Goal: Task Accomplishment & Management: Use online tool/utility

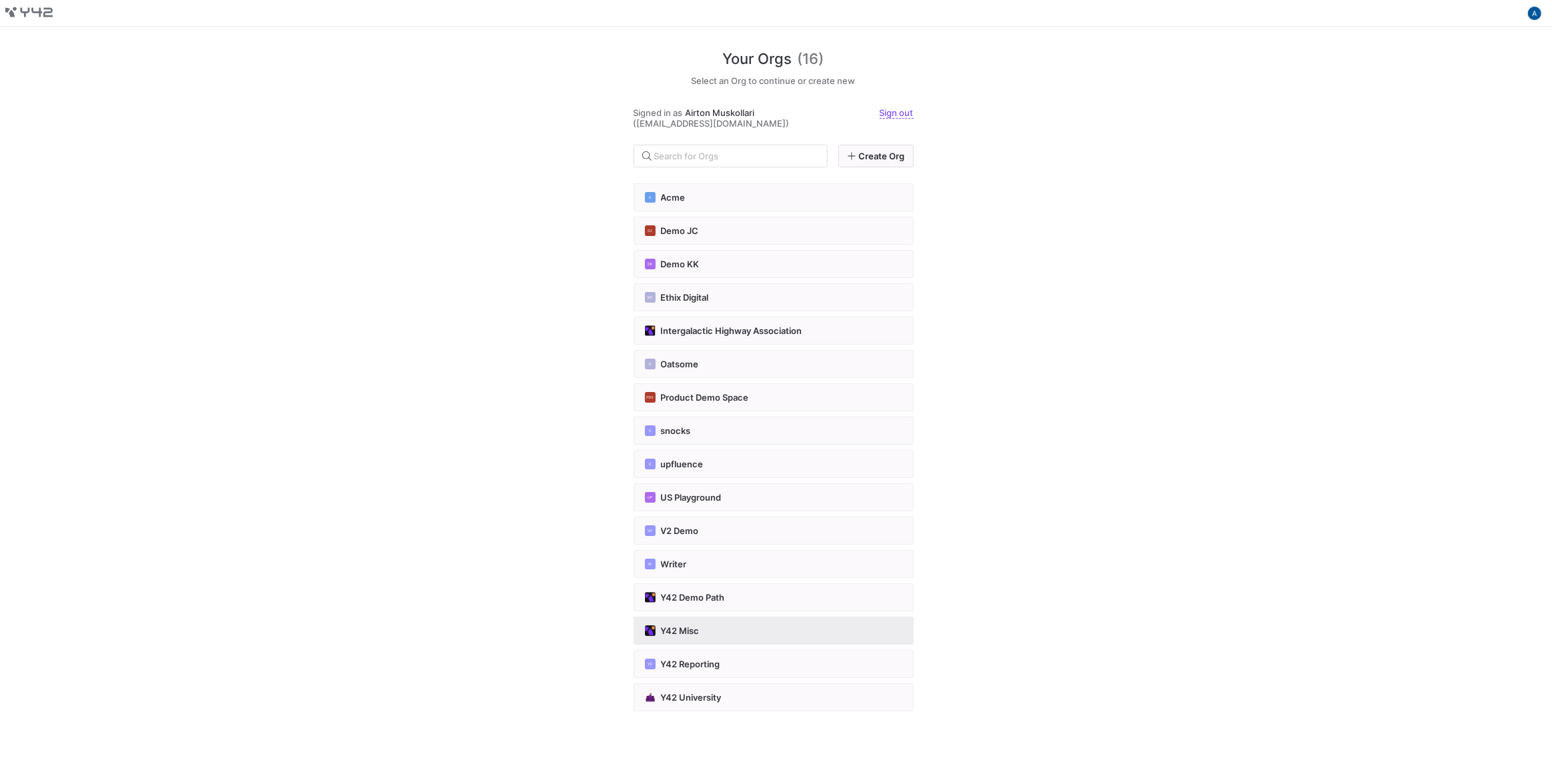
click at [793, 618] on button "Y42 Misc" at bounding box center [773, 630] width 280 height 28
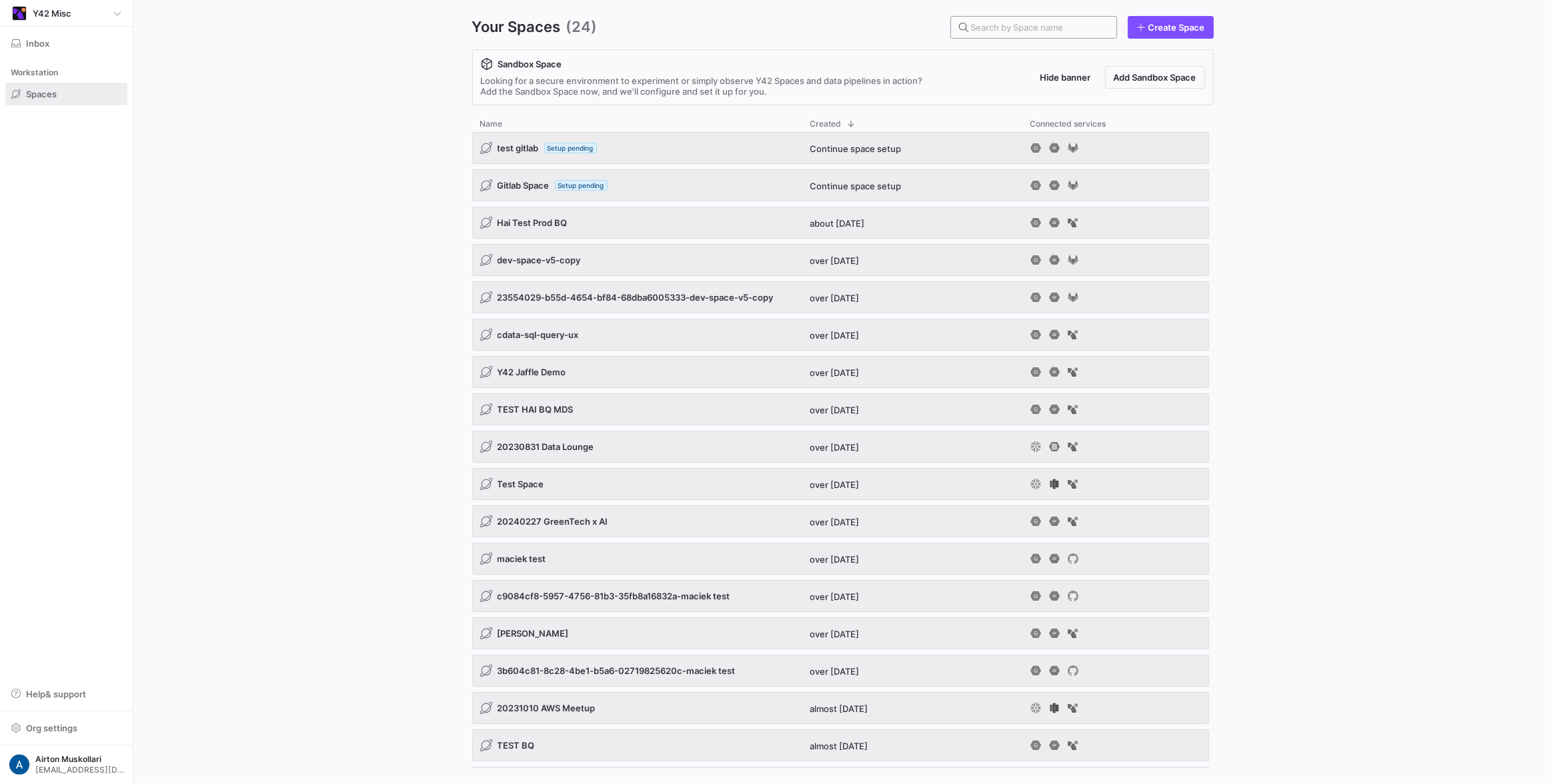
click at [1020, 25] on input "text" at bounding box center [1038, 28] width 134 height 11
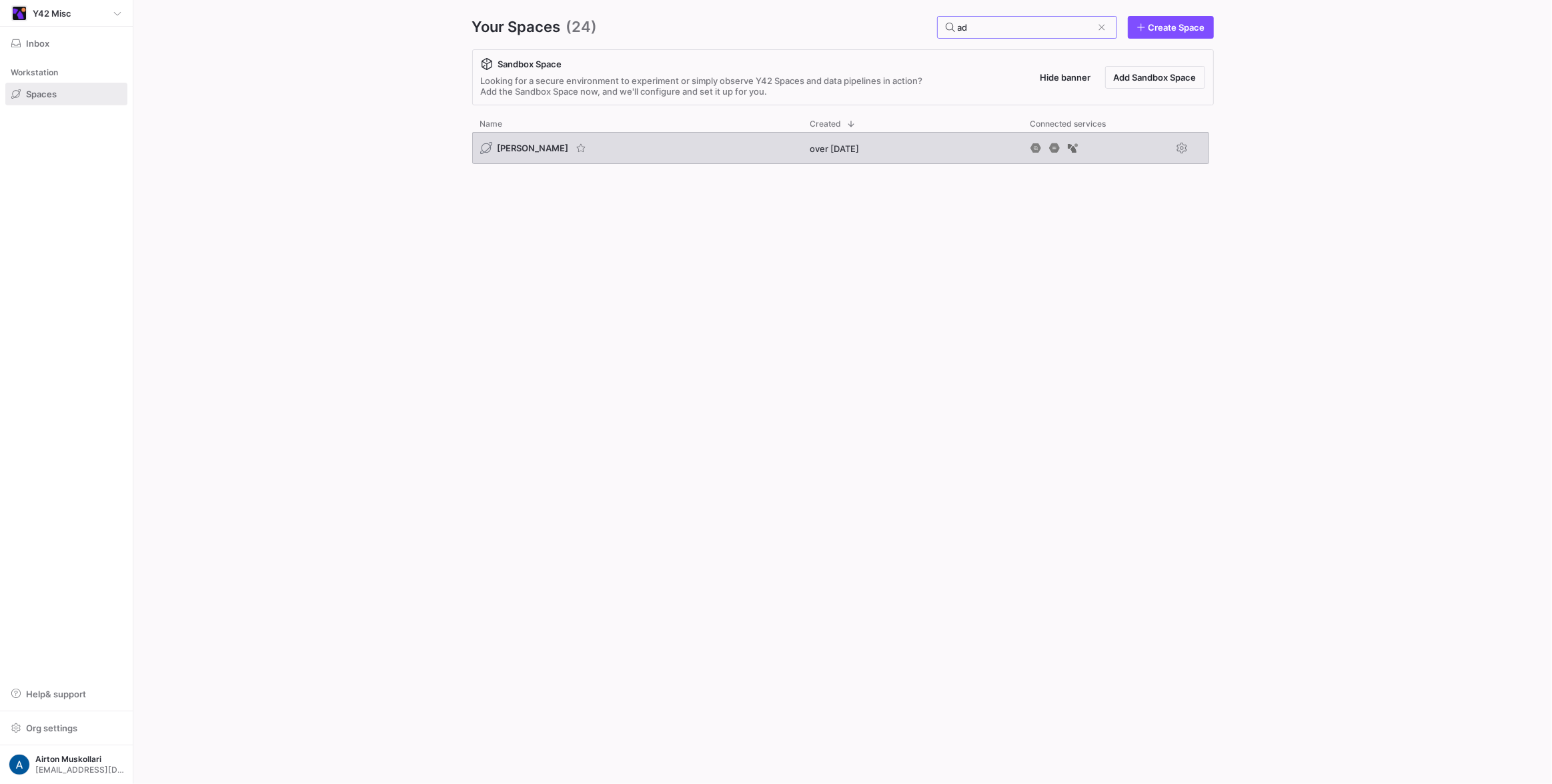
type input "ad"
click at [525, 150] on span "adrian bq" at bounding box center [533, 148] width 71 height 11
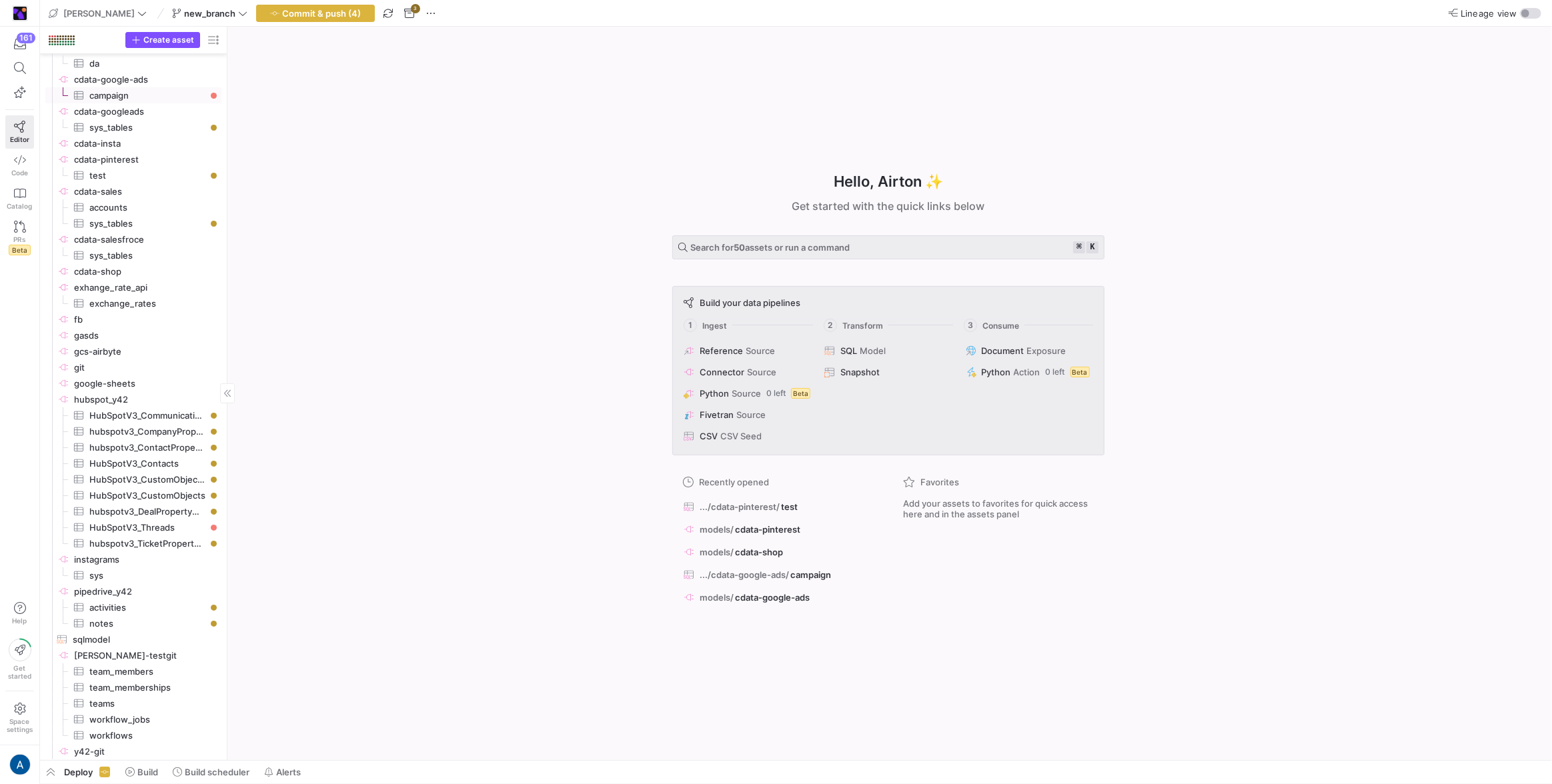
scroll to position [132, 0]
click at [168, 36] on span "Create asset" at bounding box center [168, 40] width 51 height 9
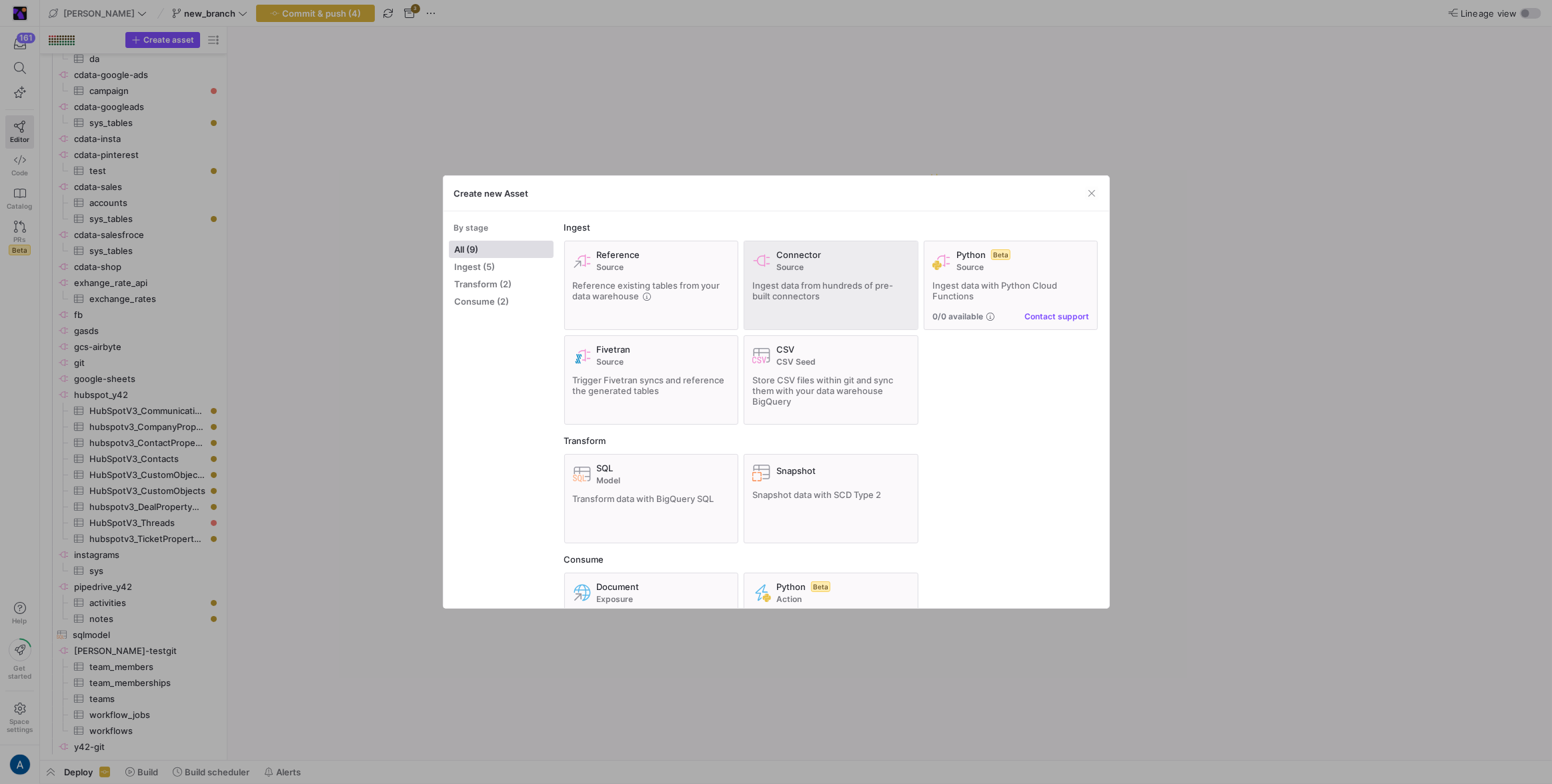
click at [799, 279] on div "Connector Source Ingest data from hundreds of pre-built connectors" at bounding box center [830, 285] width 158 height 72
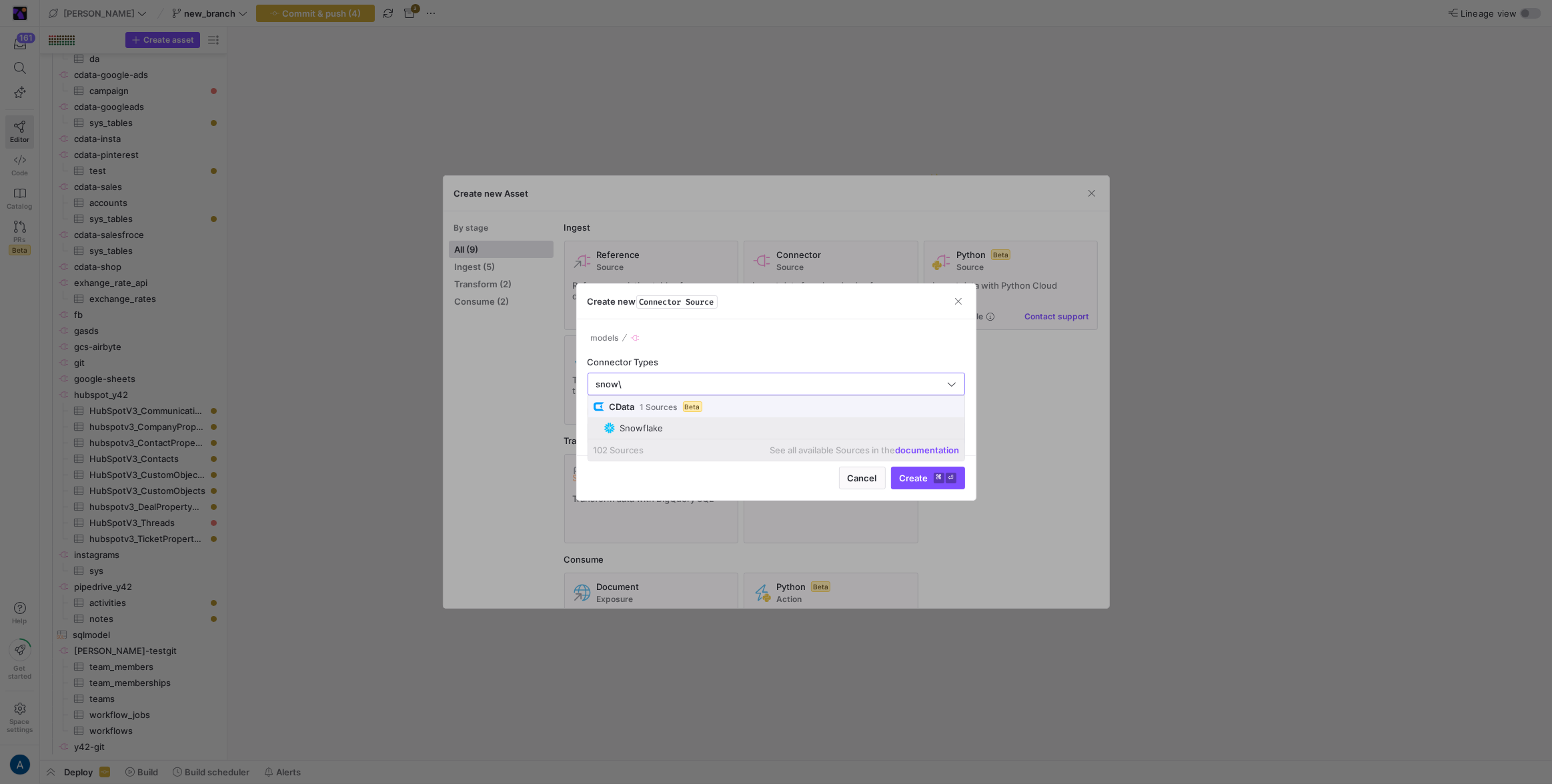
click at [891, 467] on button "Create ⌘ ⏎" at bounding box center [927, 478] width 74 height 22
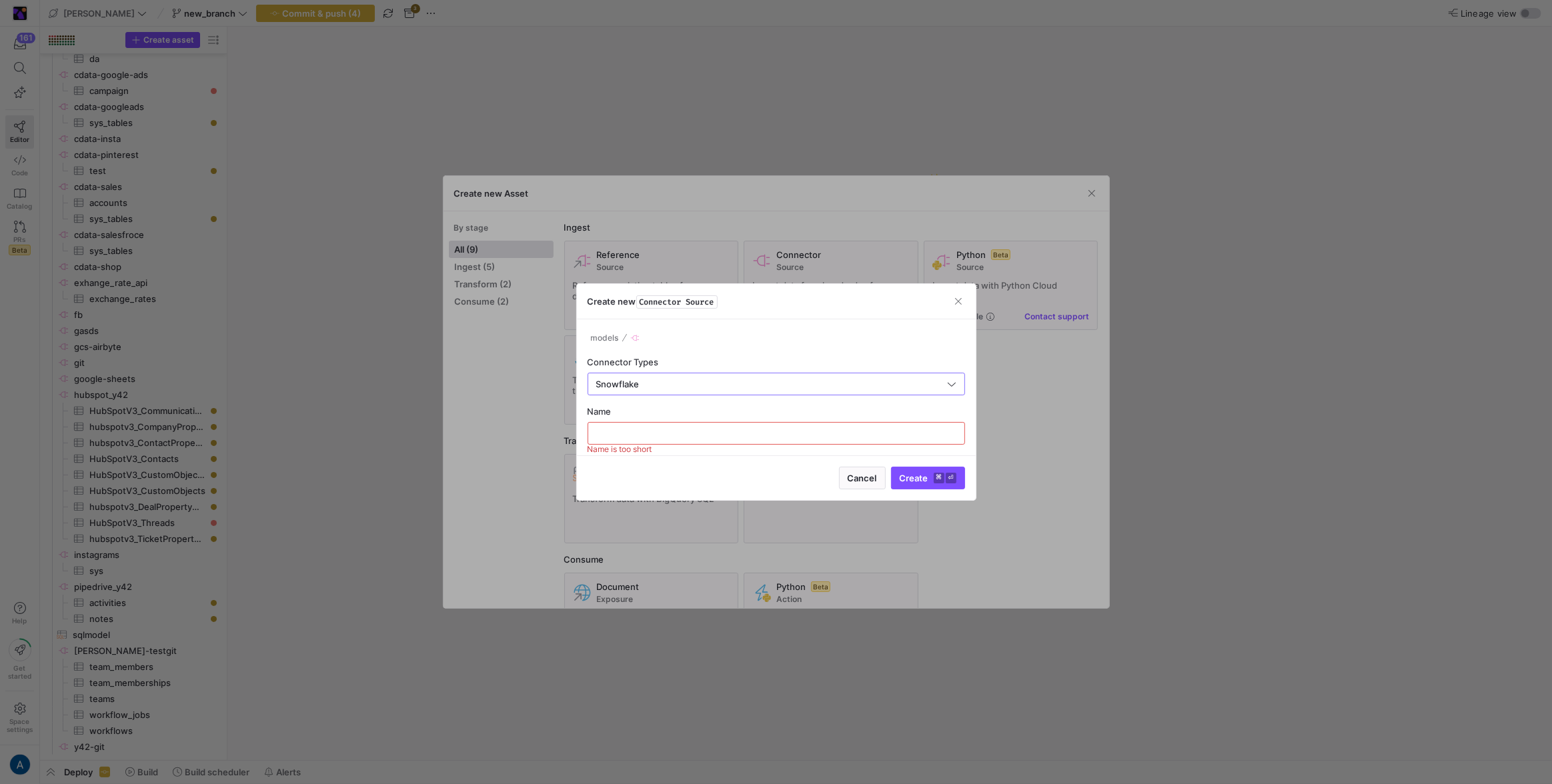
type input "Snowflake"
click at [689, 440] on div at bounding box center [776, 433] width 355 height 21
type input "cdata-snow"
click at [891, 467] on button "Create ⌘ ⏎" at bounding box center [927, 478] width 74 height 22
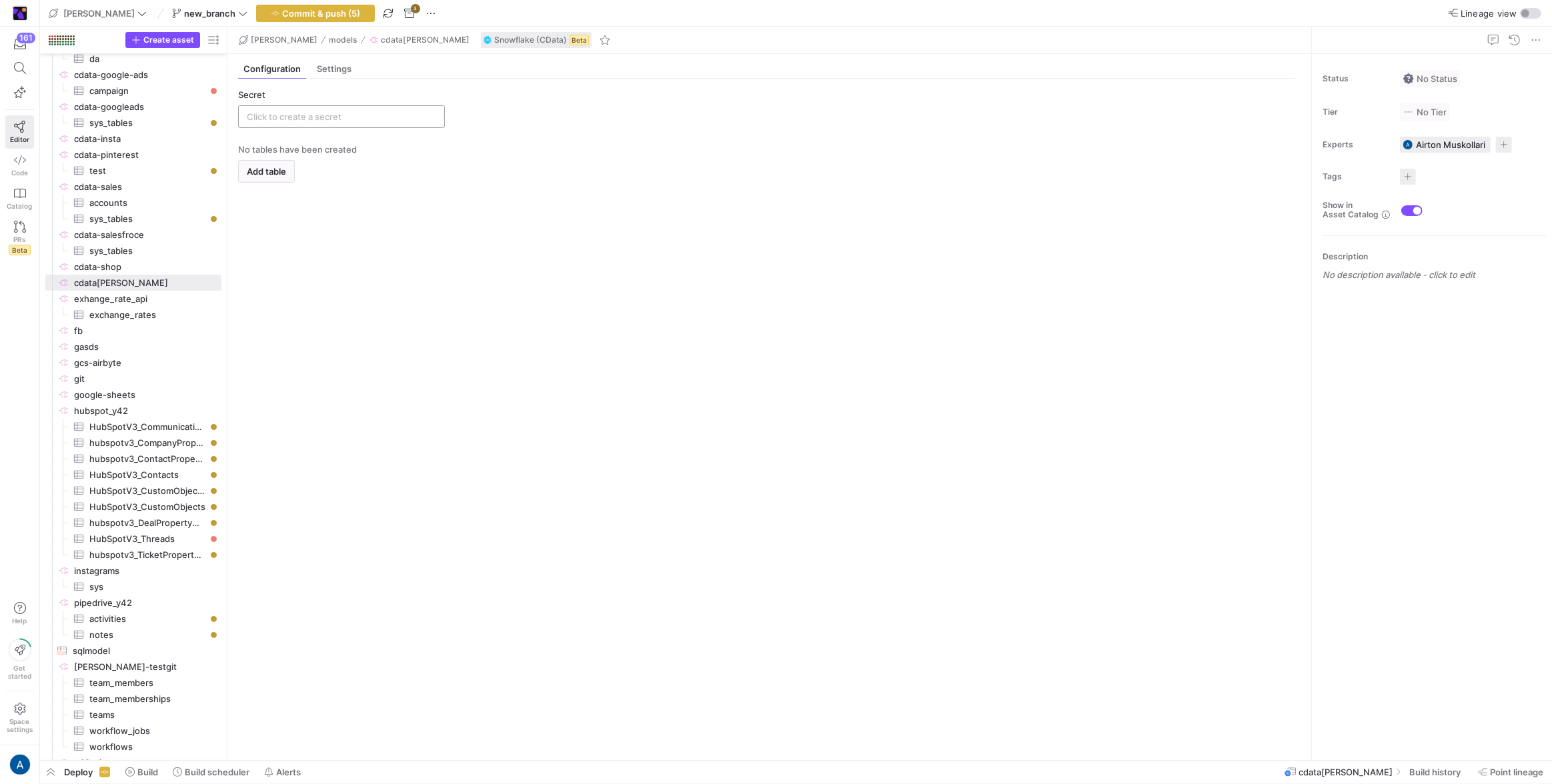
click at [380, 122] on div at bounding box center [341, 117] width 190 height 21
click at [384, 113] on input "text" at bounding box center [341, 117] width 190 height 11
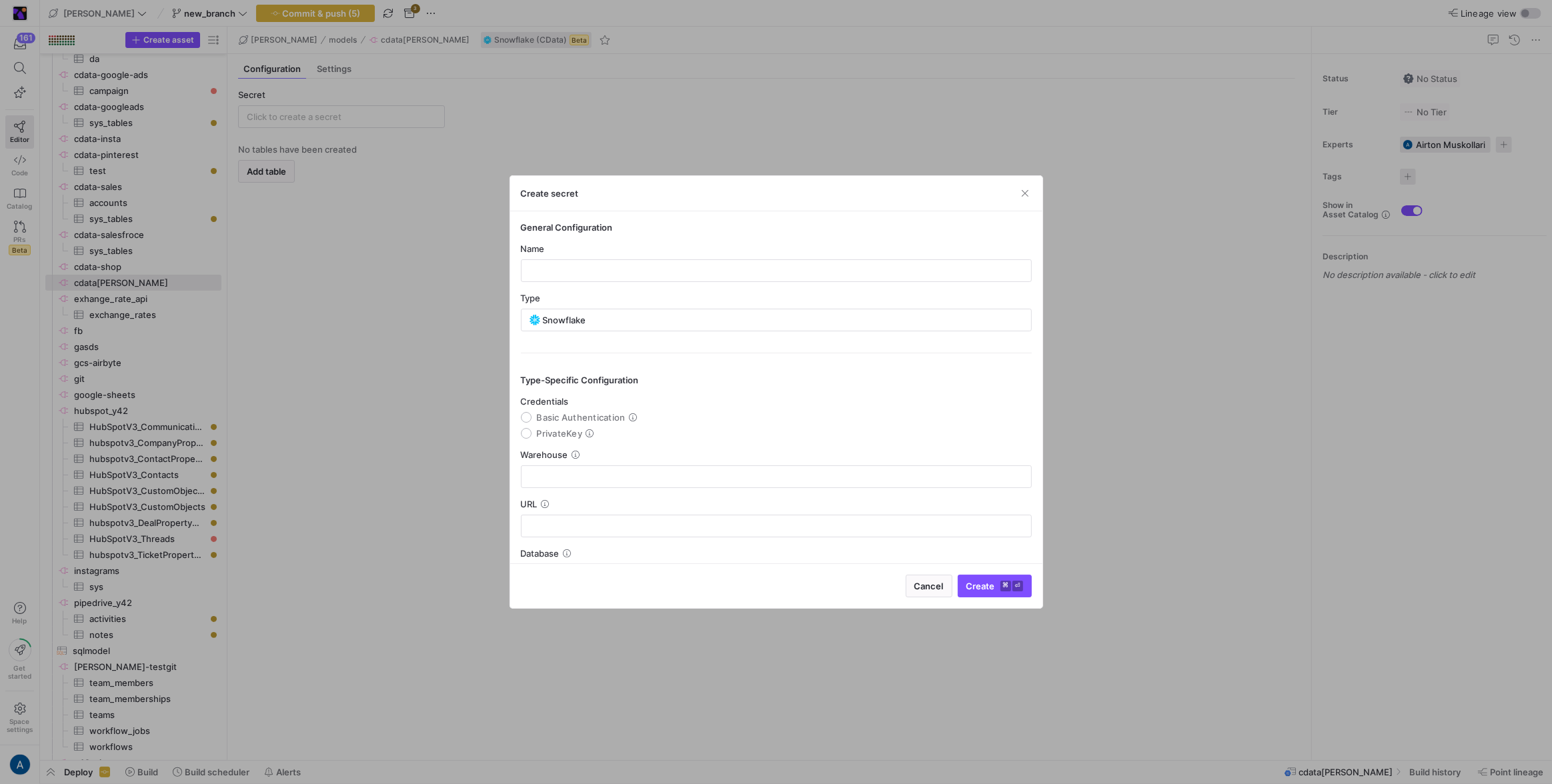
click at [564, 432] on span "PrivateKey" at bounding box center [560, 433] width 46 height 11
click at [531, 432] on input "PrivateKey" at bounding box center [526, 433] width 11 height 11
radio input "true"
click at [547, 275] on input "text" at bounding box center [776, 271] width 489 height 11
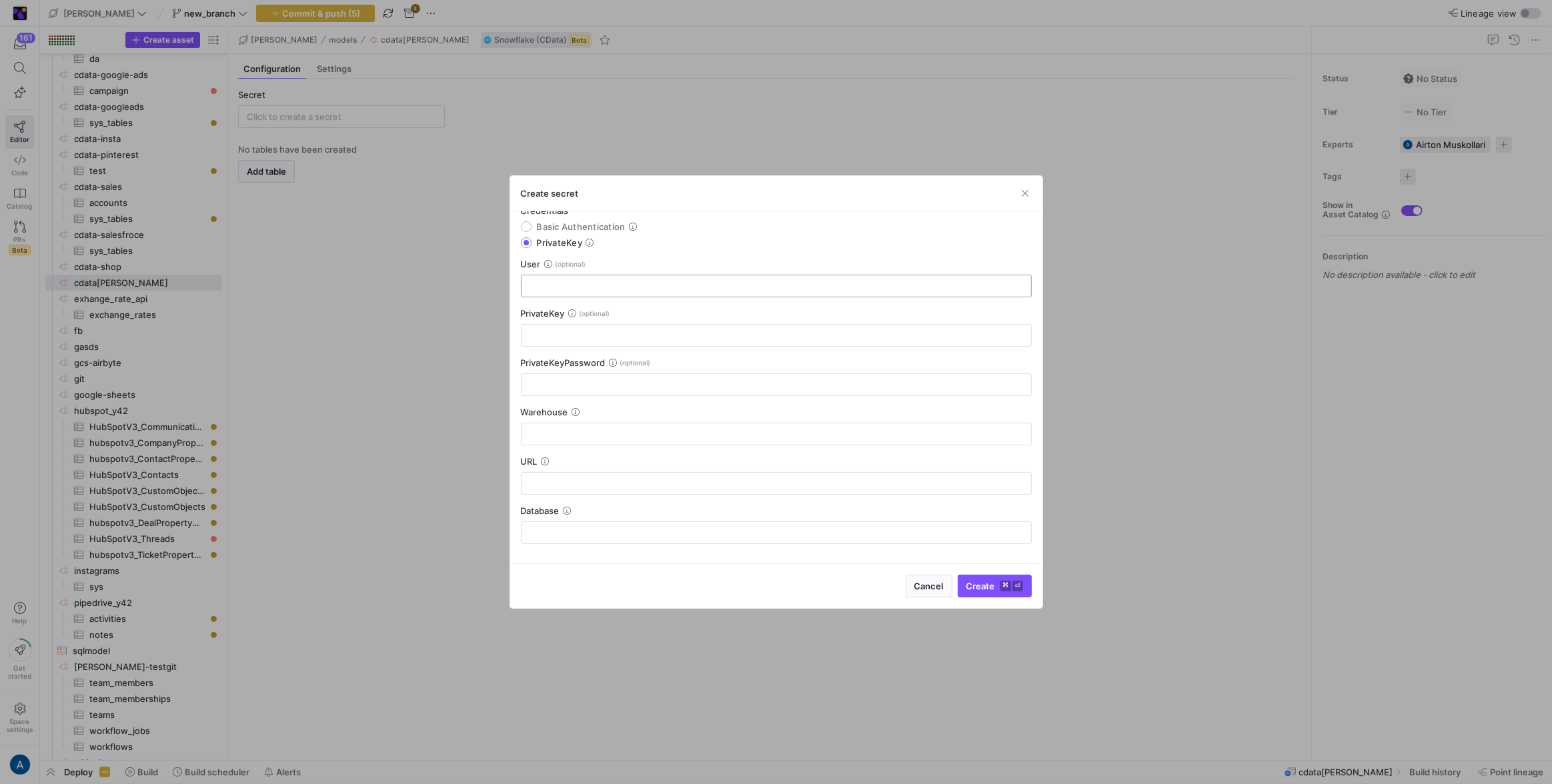
type input "tonitest_2"
click at [591, 289] on input "text" at bounding box center [776, 287] width 489 height 11
type input "tonitest"
type input "1234567891235463"
click at [574, 390] on div at bounding box center [776, 384] width 489 height 21
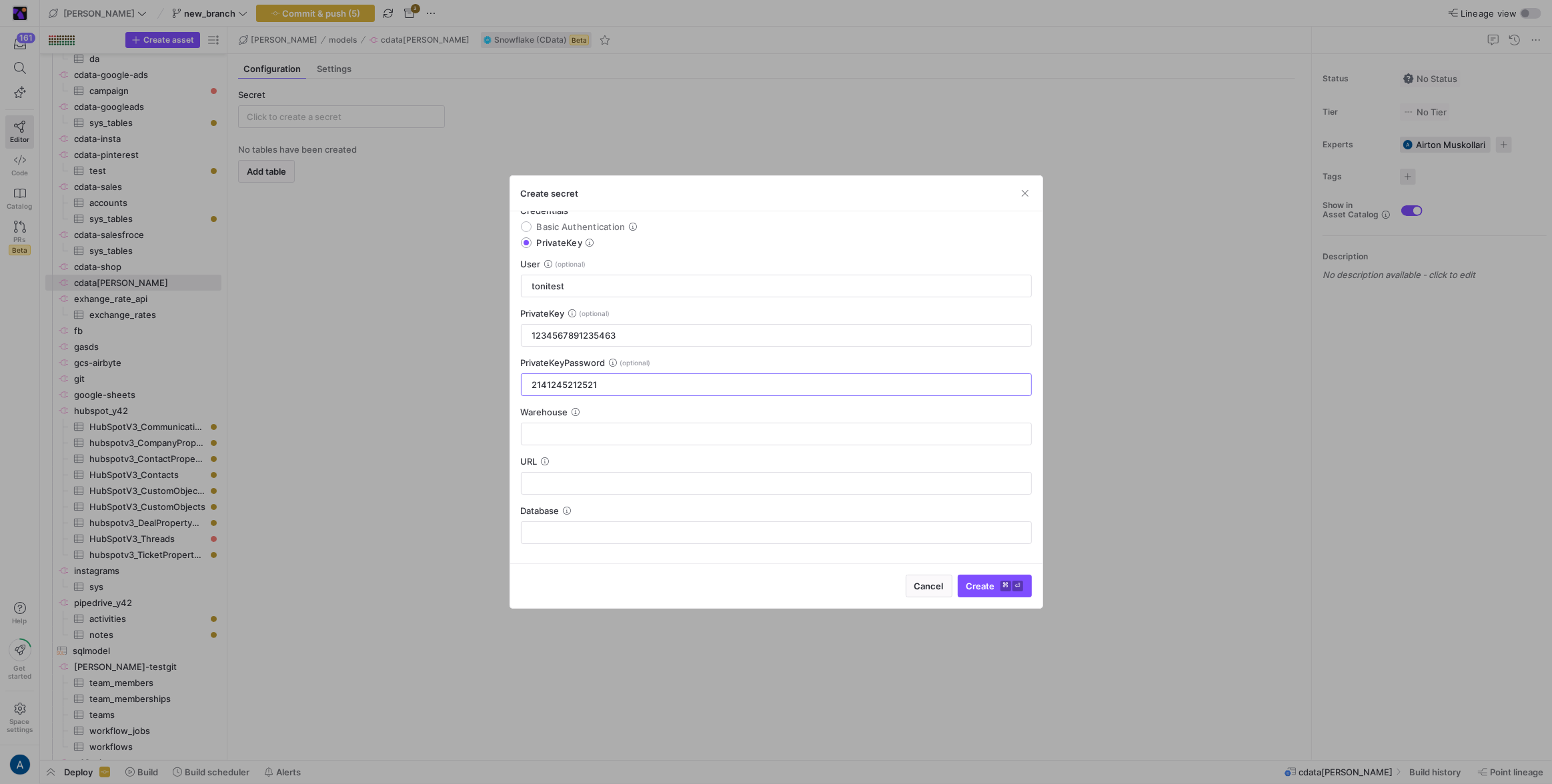
type input "2141245212521"
click at [534, 453] on y42-json-schema-form-fields "Credentials Basic Authentication PrivateKey User tonitest PrivateKey 1234567891…" at bounding box center [776, 375] width 511 height 339
click at [546, 434] on input "text" at bounding box center [776, 434] width 489 height 11
click at [605, 487] on input "text" at bounding box center [776, 483] width 489 height 11
paste input "https://ff28957.eu-west-1.snowflakecomputing.com/"
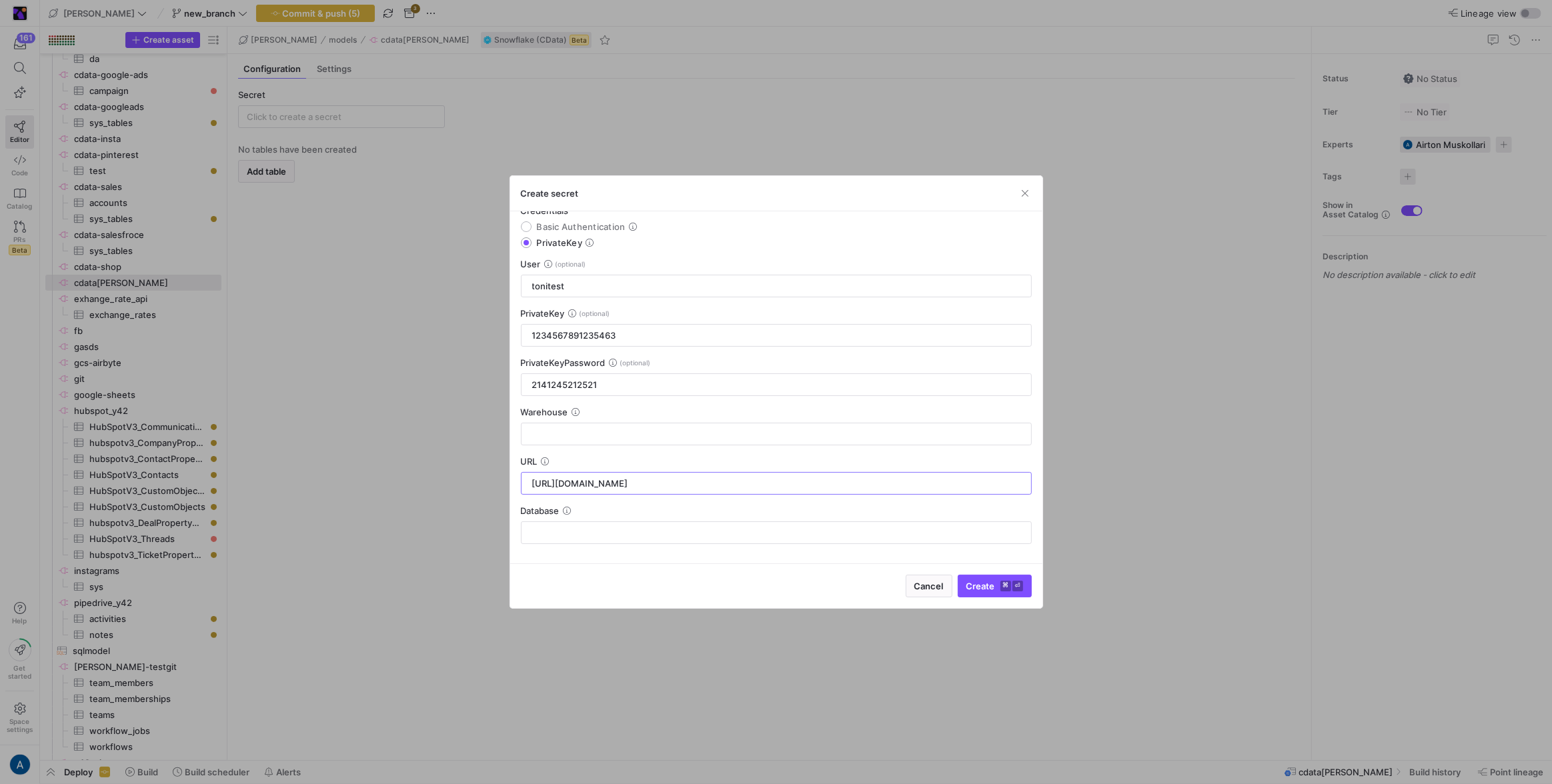
type input "https://ff28957.eu-west-1.snowflakecomputing.com/"
click at [614, 440] on div at bounding box center [776, 434] width 489 height 21
click at [617, 432] on input "text" at bounding box center [776, 434] width 489 height 11
type input "testoni"
click at [597, 536] on input "text" at bounding box center [776, 533] width 489 height 11
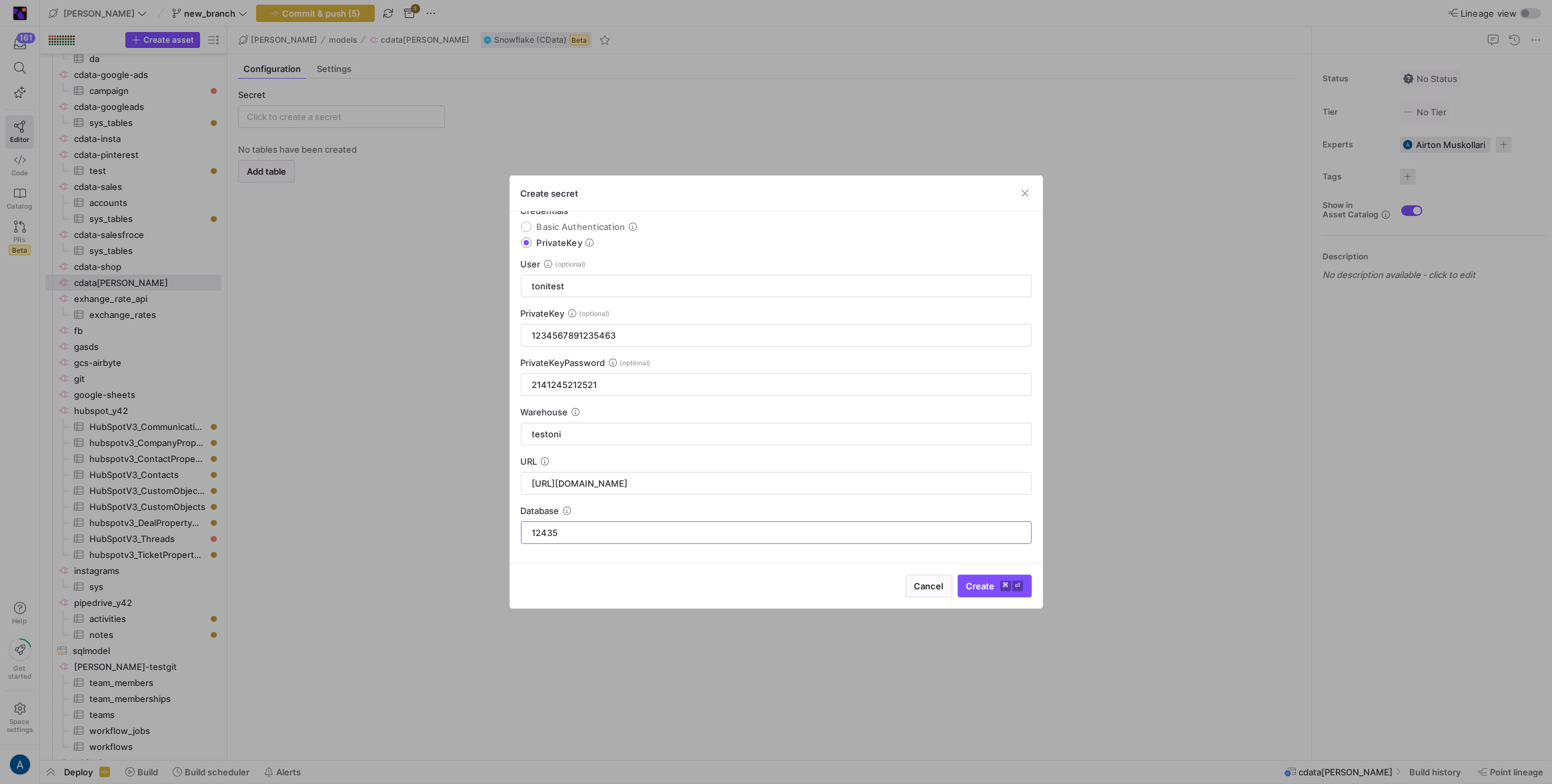
type input "12435"
drag, startPoint x: 950, startPoint y: 598, endPoint x: 989, endPoint y: 596, distance: 39.1
click at [981, 606] on div "Cancel Create ⌘ ⏎" at bounding box center [776, 586] width 532 height 44
click at [989, 596] on span "submit" at bounding box center [995, 586] width 73 height 21
type input "tonitest_2"
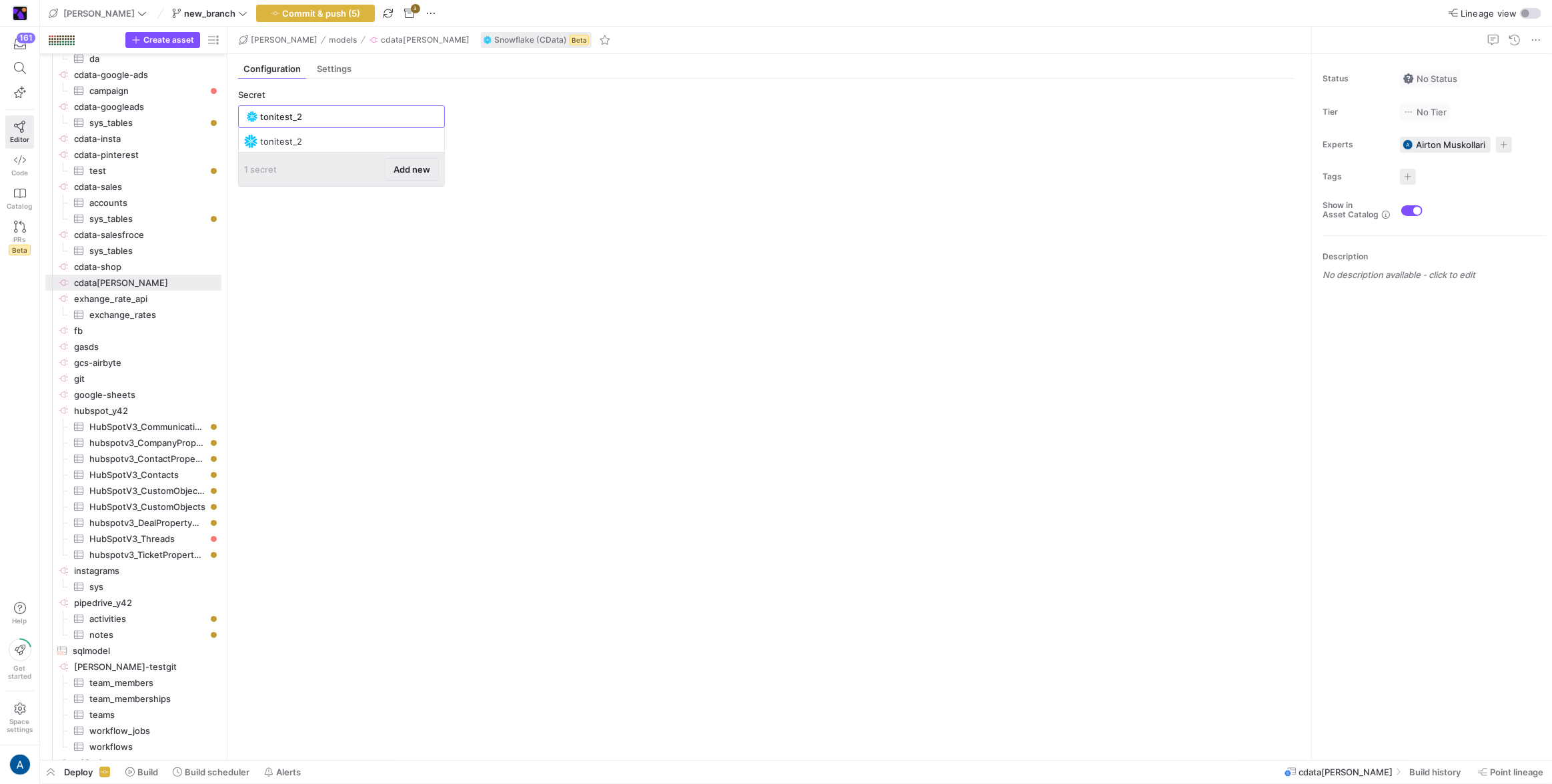
click at [401, 164] on span "Add new" at bounding box center [411, 169] width 36 height 11
click at [284, 175] on span "Add table" at bounding box center [266, 172] width 39 height 11
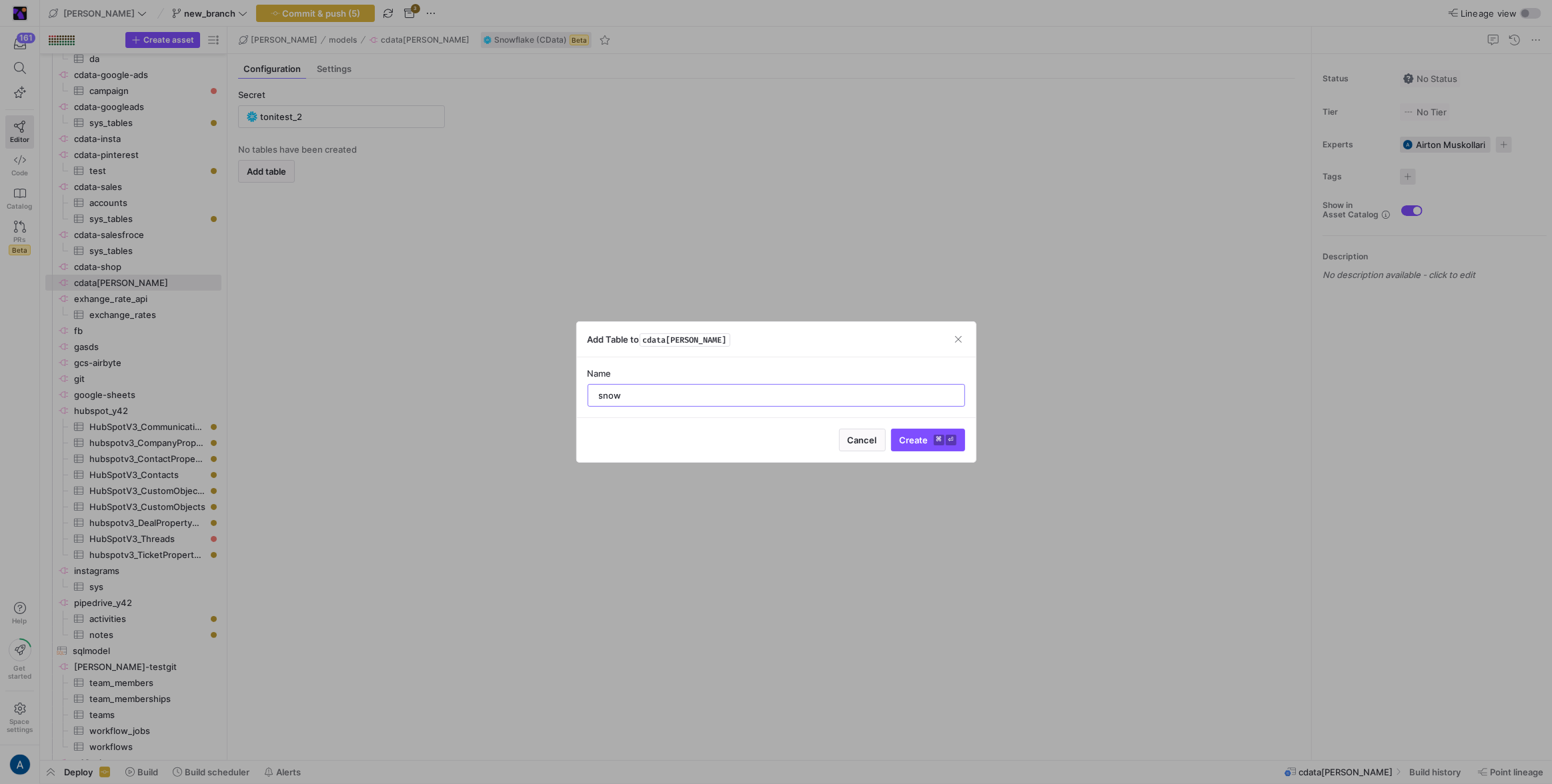
type input "snow"
click at [891, 429] on button "Create ⌘ ⏎" at bounding box center [927, 440] width 74 height 22
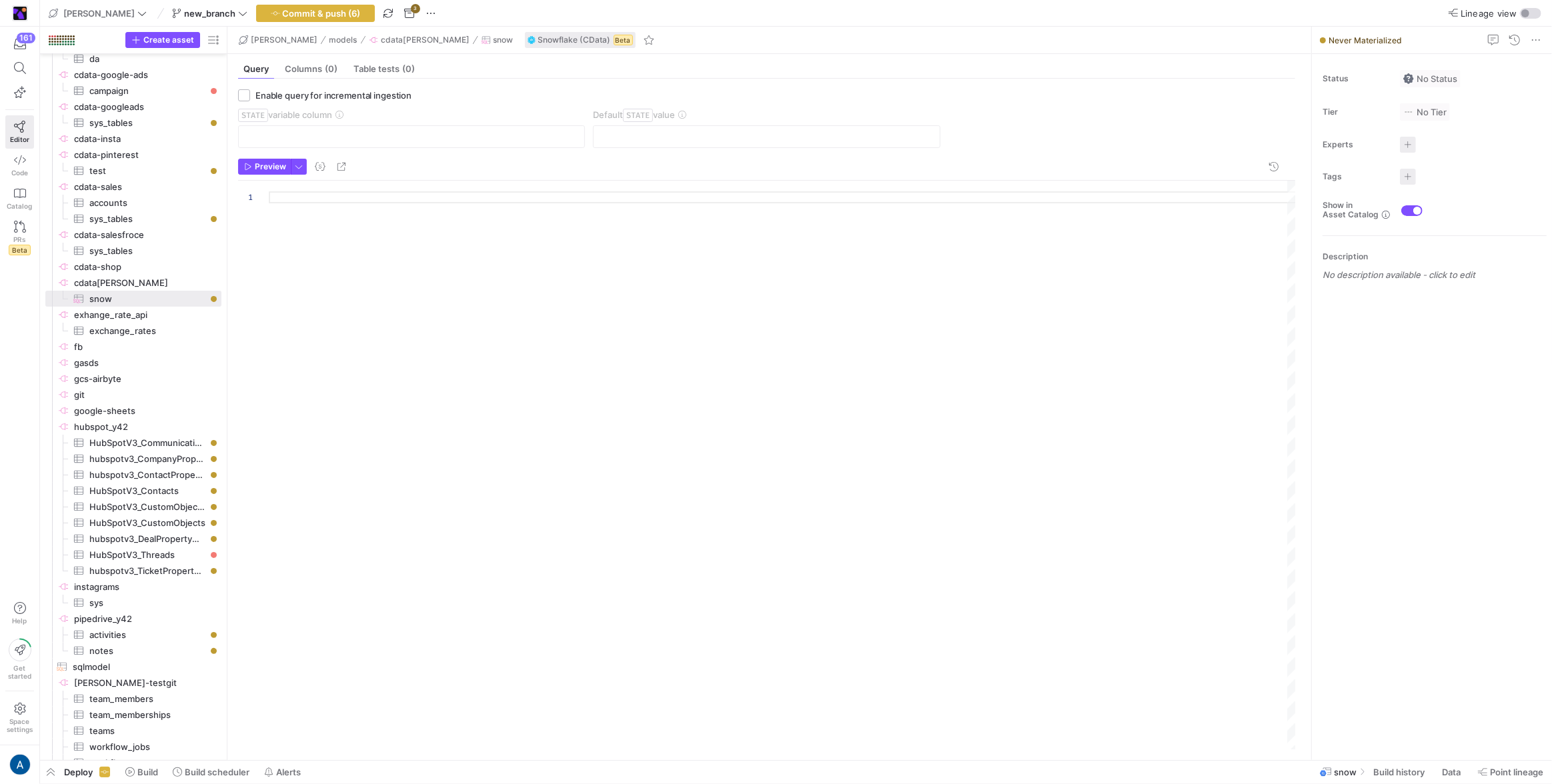
click at [343, 198] on div at bounding box center [782, 465] width 1028 height 570
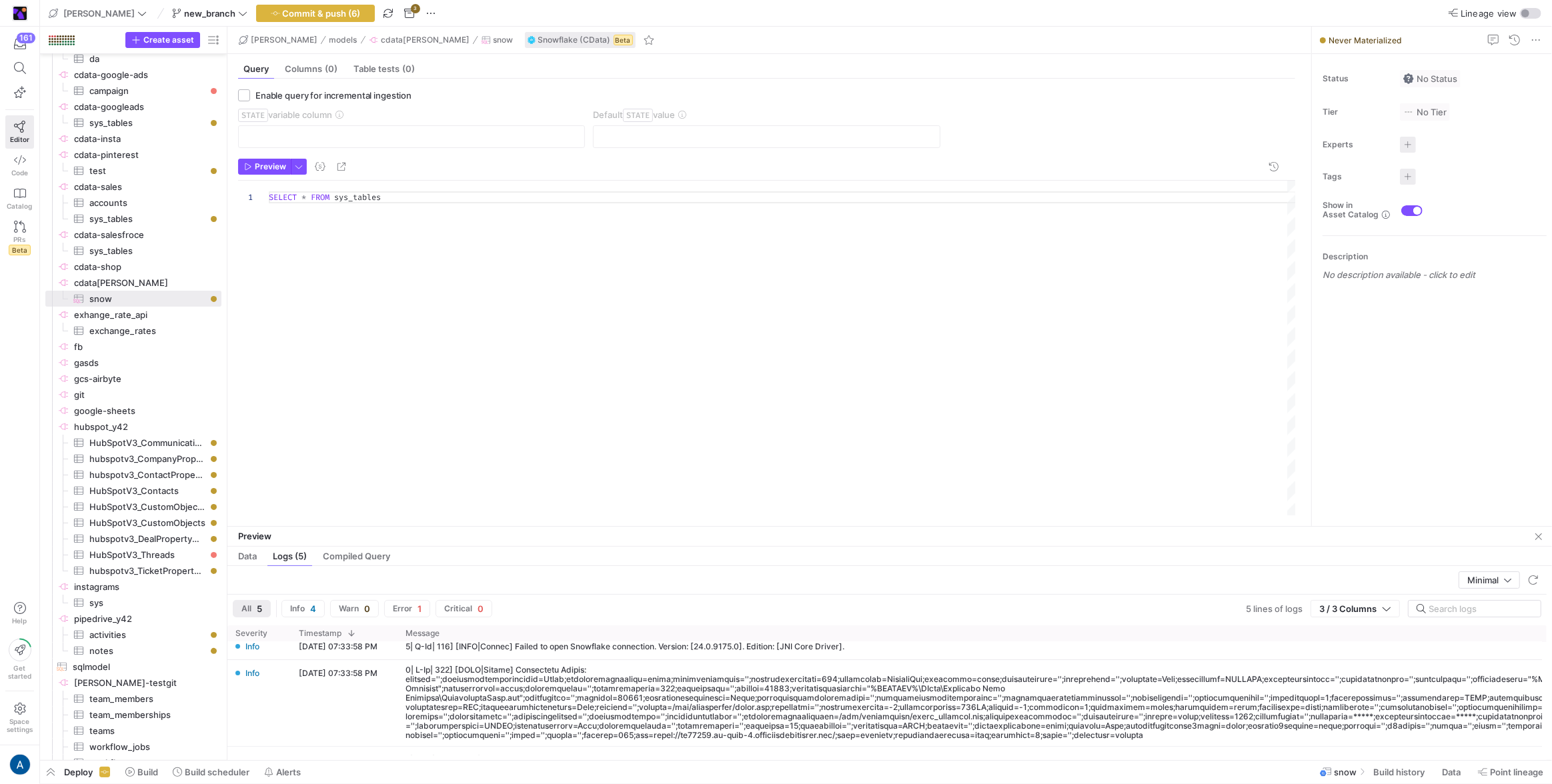
scroll to position [79, 0]
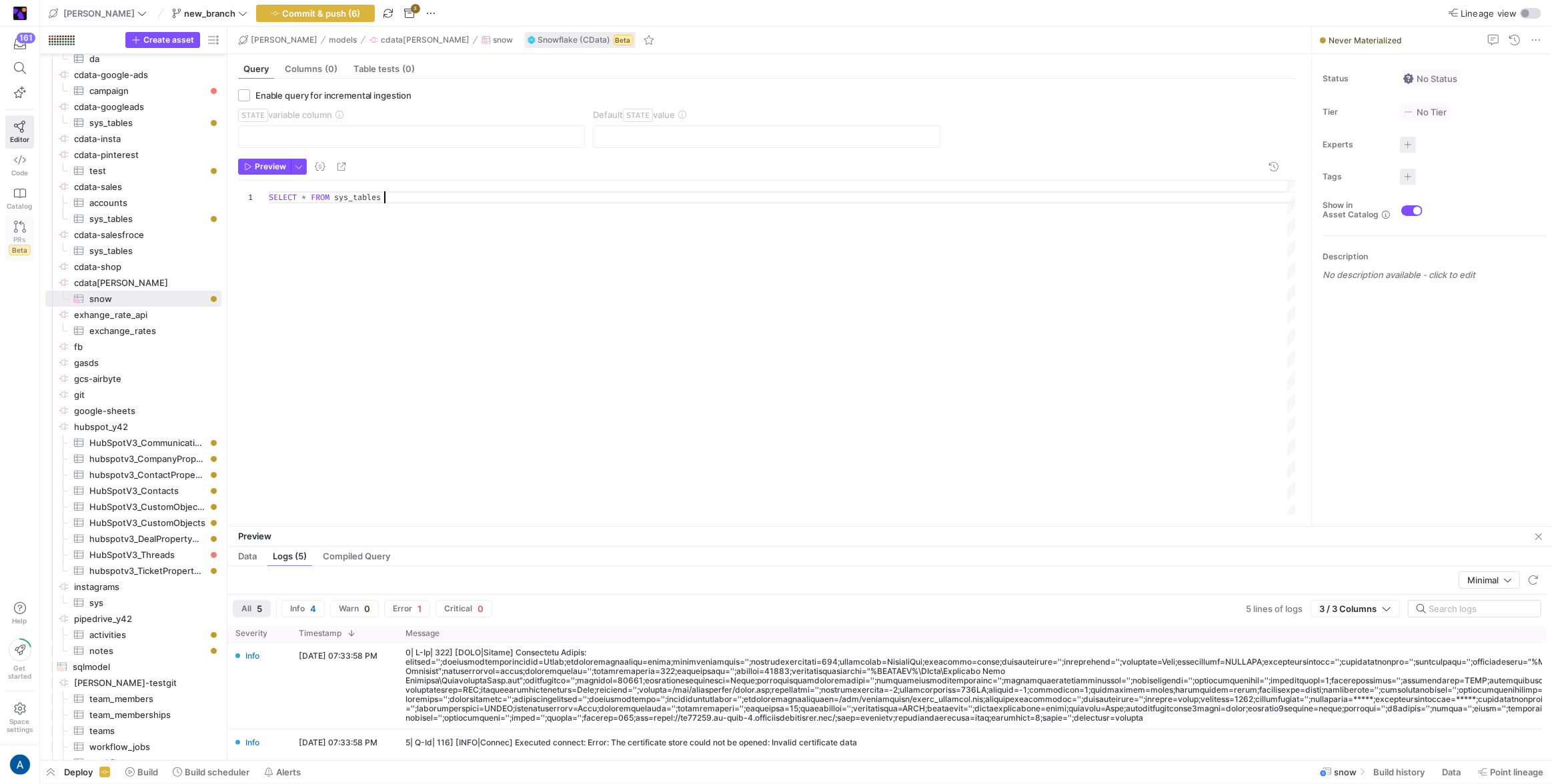
type textarea "SELECT * FROM sys_tables"
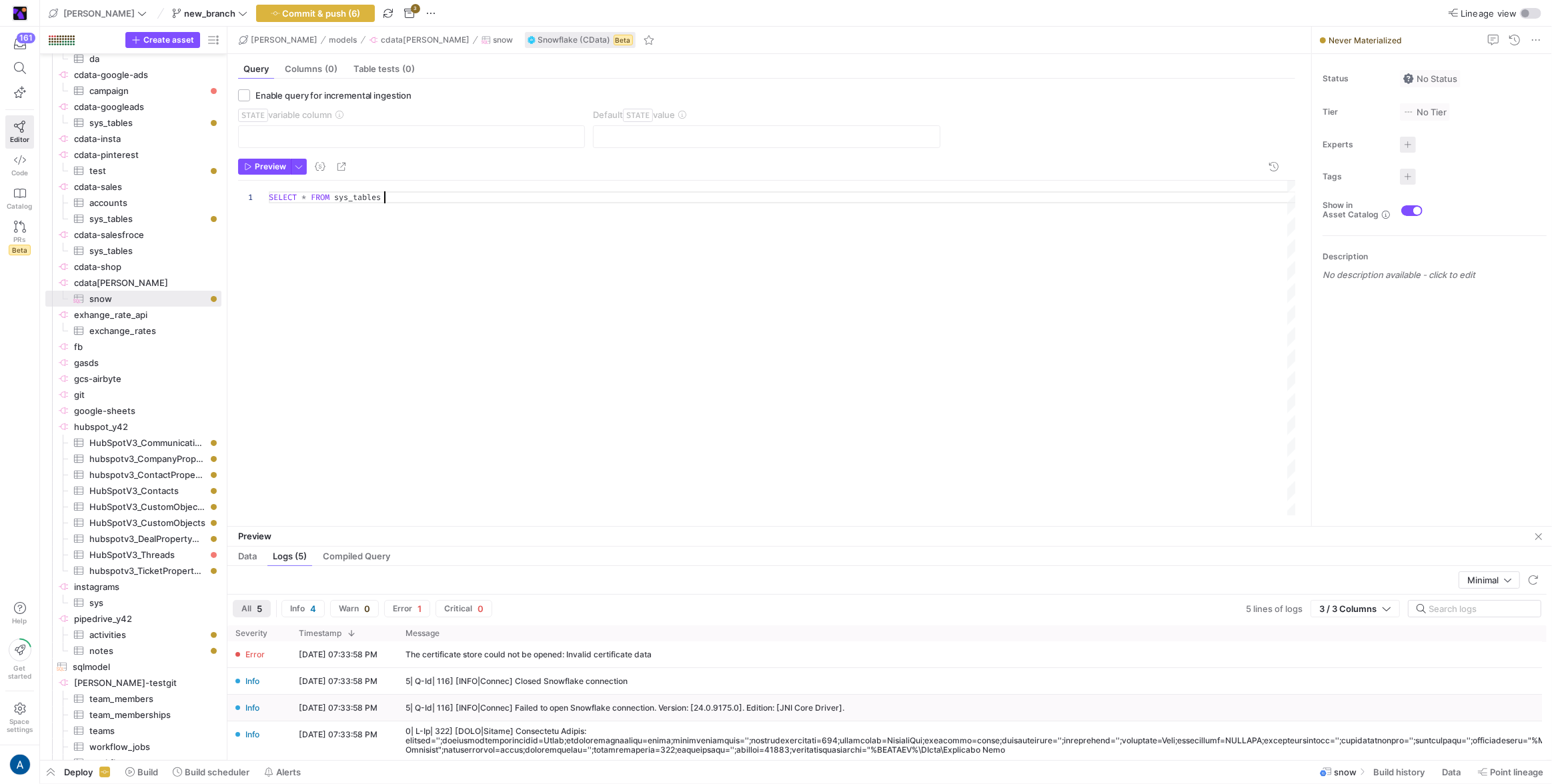
scroll to position [0, 0]
click at [142, 284] on span "cdata-snow​​​​​​​​" at bounding box center [146, 283] width 145 height 15
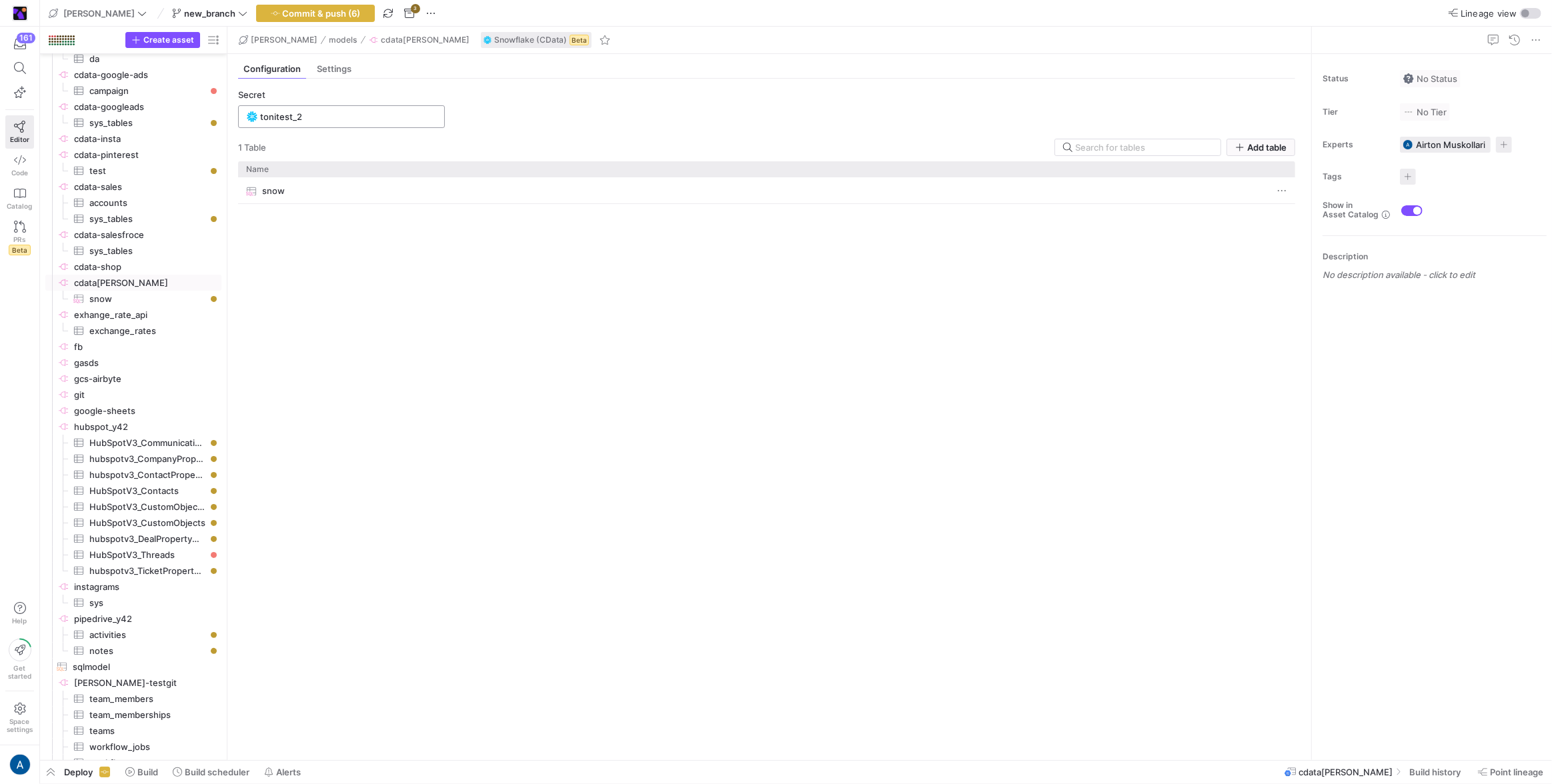
click at [287, 116] on input "tonitest_2" at bounding box center [348, 117] width 176 height 11
click at [411, 169] on span "Add new" at bounding box center [411, 169] width 36 height 11
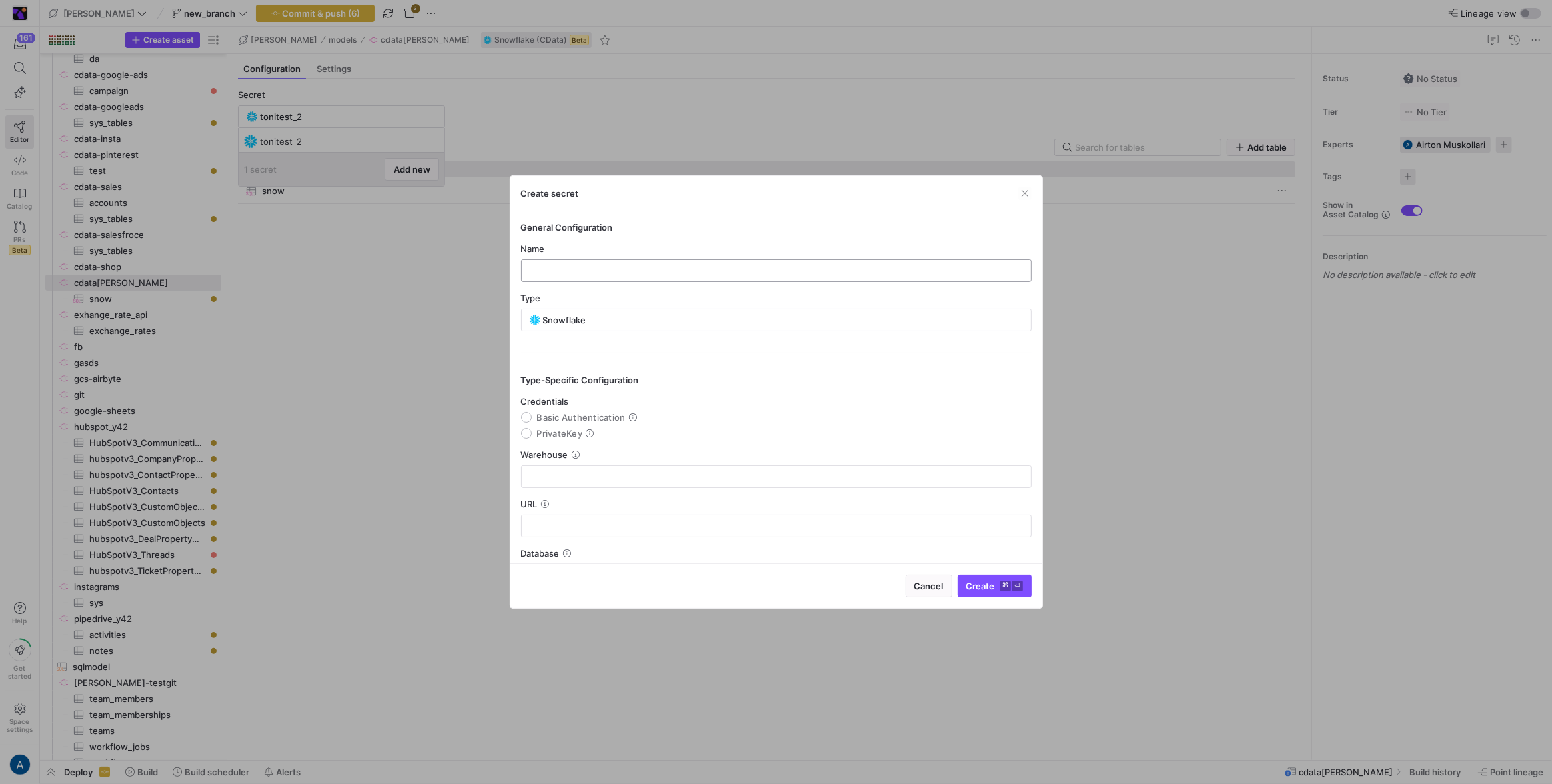
click at [586, 260] on div at bounding box center [776, 271] width 511 height 22
type input "testtoni3"
click at [530, 413] on input "Basic Authentication" at bounding box center [526, 417] width 11 height 11
radio input "true"
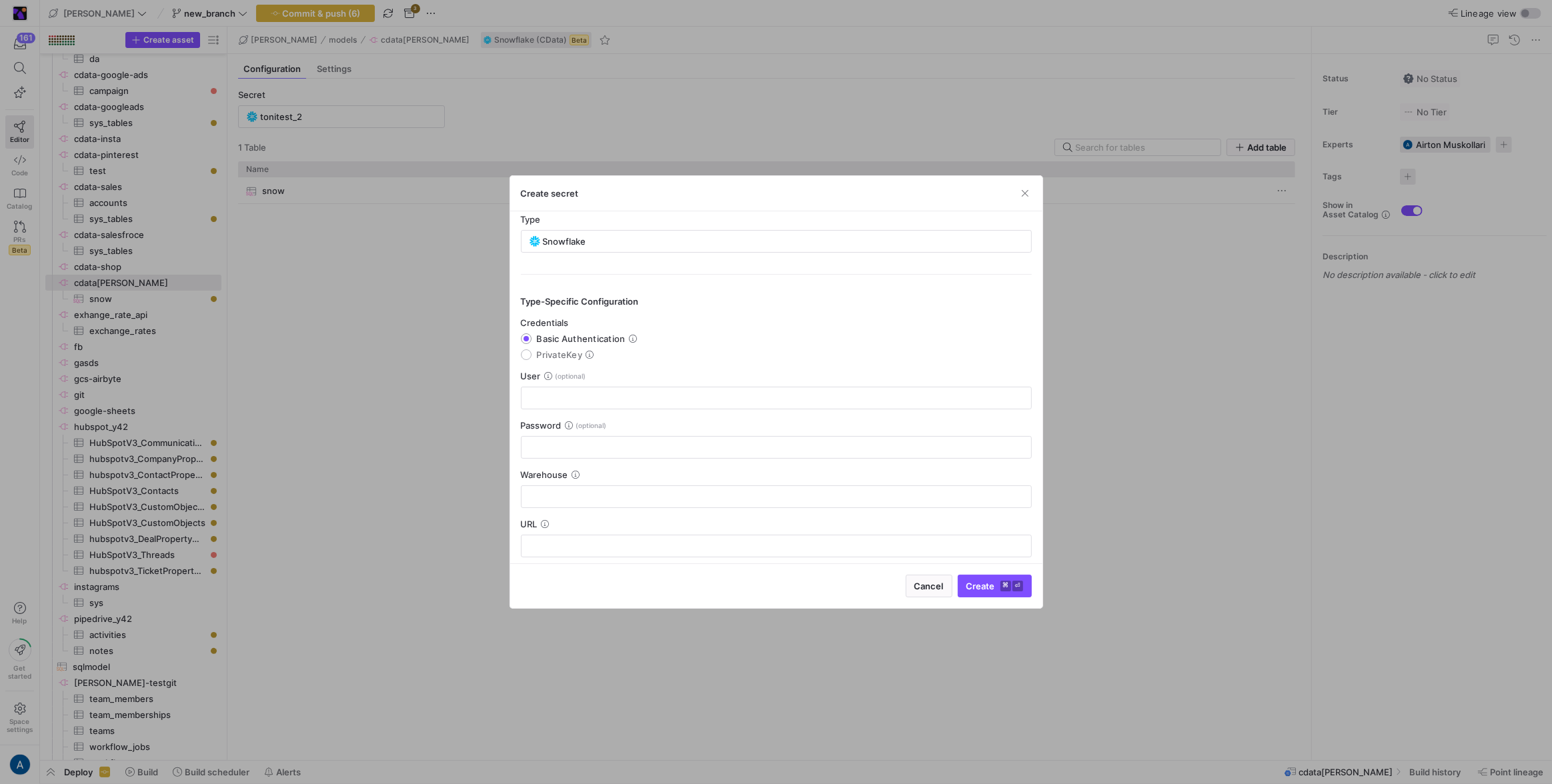
click at [536, 351] on label "PrivateKey" at bounding box center [562, 355] width 63 height 11
click at [531, 351] on input "PrivateKey" at bounding box center [526, 355] width 11 height 11
radio input "true"
click at [541, 396] on input "text" at bounding box center [776, 398] width 489 height 11
type input "tonitest"
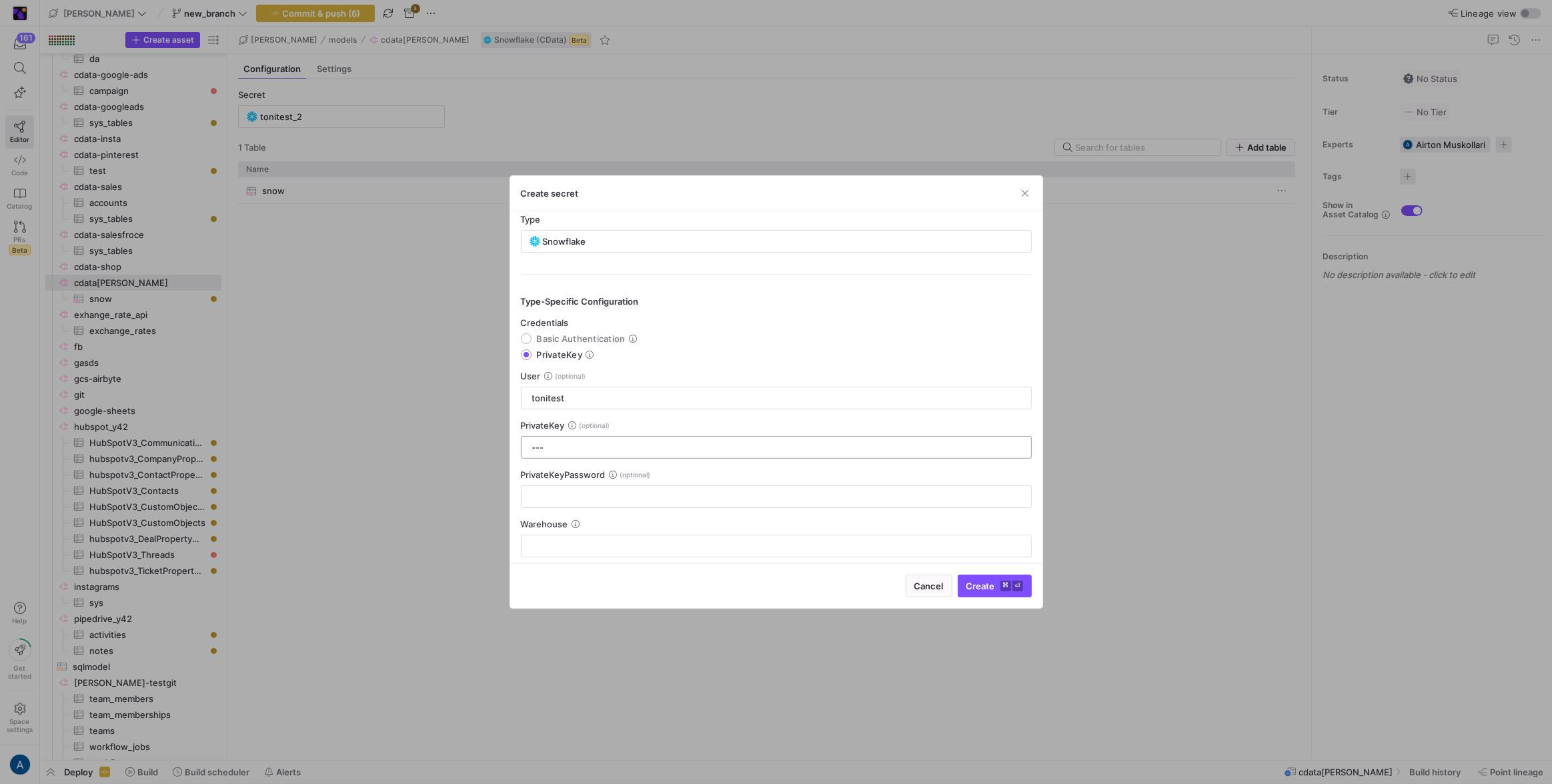
paste input "--BEGIN PRIVATE KEY----- MIIEvAIBADANBgkqhkiG9w0BAQEFAASCBKYwggSiAgEAAoIBAQCS71…"
type input "-----BEGIN PRIVATE KEY----- MIIEvAIBADANBgkqhkiG9w0BAQEFAASCBKYwggSiAgEAAoIBAQC…"
click at [577, 488] on div at bounding box center [776, 497] width 489 height 21
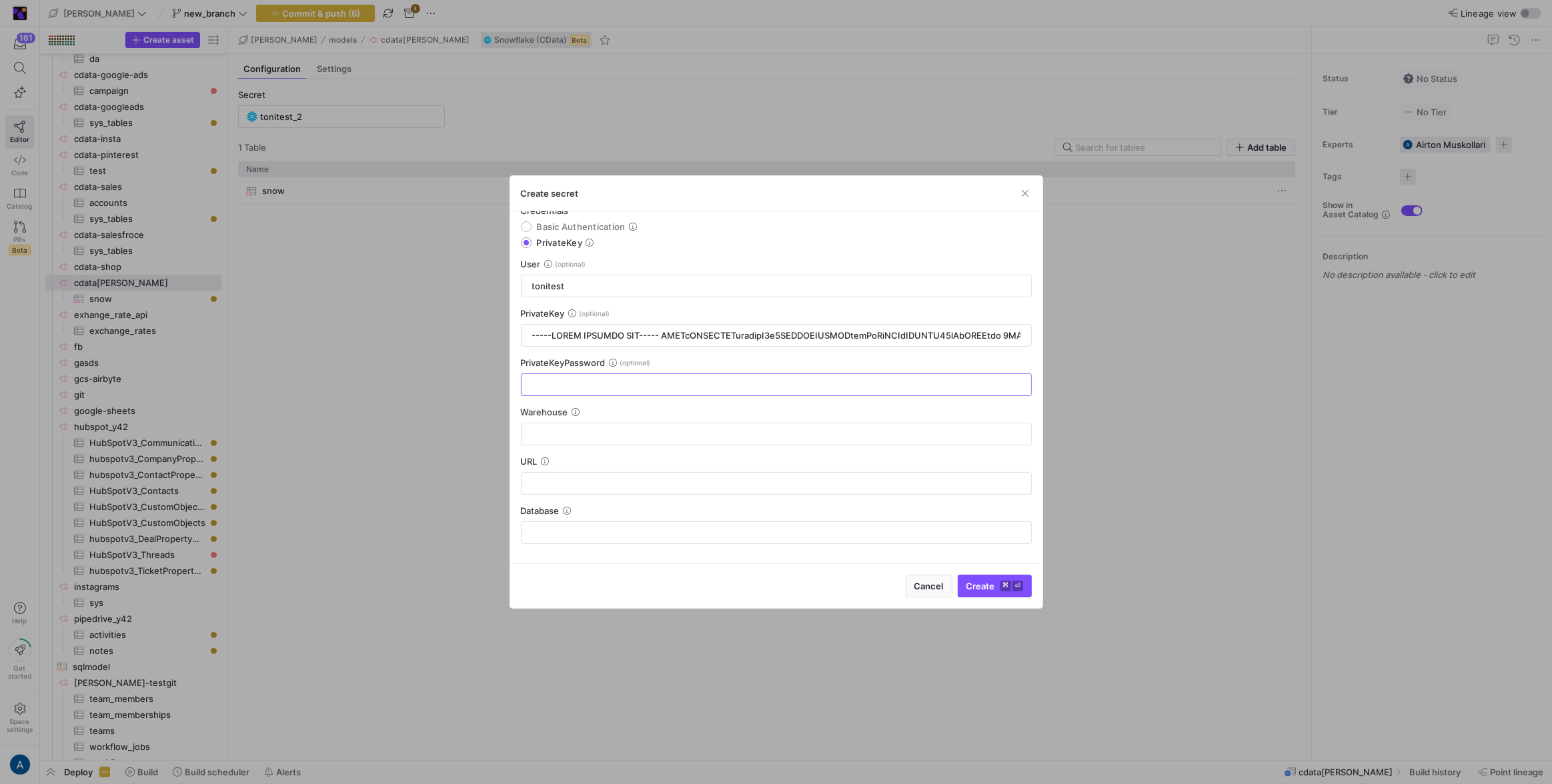
click at [560, 444] on y42-json-schema-form-fields "Credentials Basic Authentication PrivateKey User tonitest PrivateKey PrivateKey…" at bounding box center [776, 375] width 511 height 339
click at [567, 432] on input "text" at bounding box center [776, 434] width 489 height 11
type input "j"
type input "knp"
paste input "https://ff28957.eu-west-1.snowflakecomputing.com/"
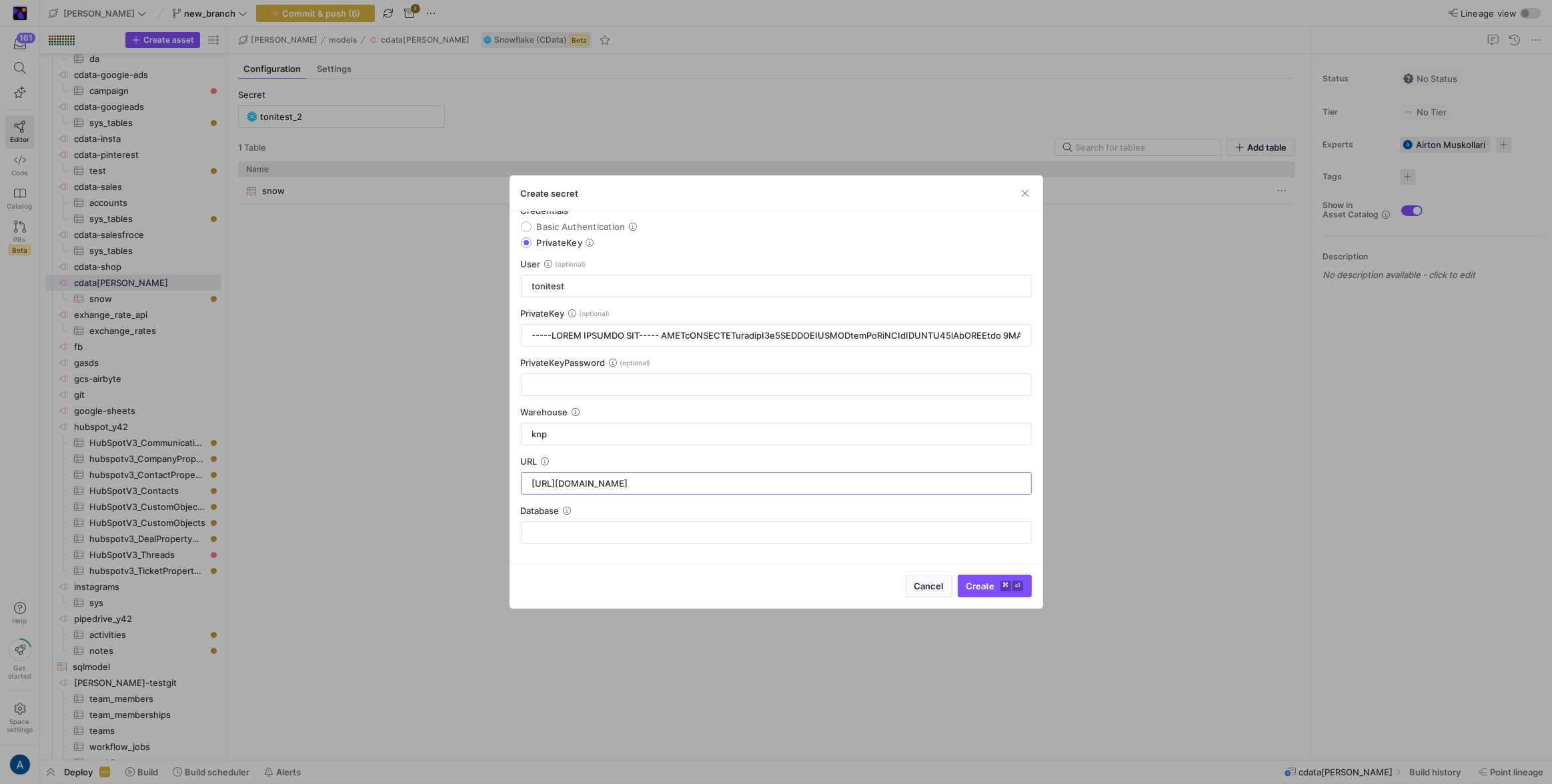
type input "https://ff28957.eu-west-1.snowflakecomputing.com/"
click at [649, 513] on div "Database" at bounding box center [776, 511] width 511 height 11
click at [649, 519] on div "Database" at bounding box center [776, 524] width 511 height 38
click at [648, 529] on input "text" at bounding box center [776, 533] width 489 height 11
type input "test"
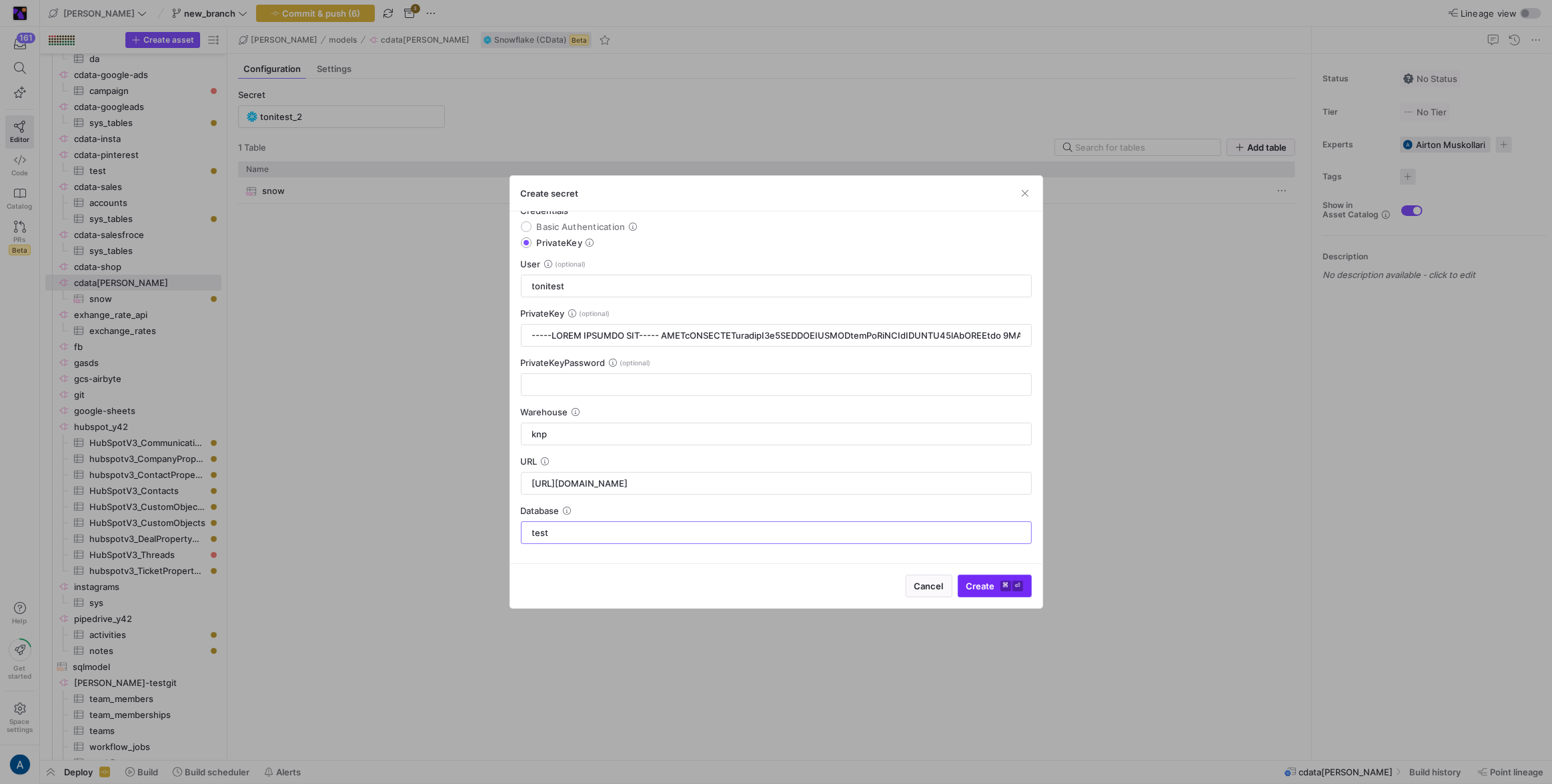
click at [997, 593] on span "submit" at bounding box center [995, 586] width 73 height 21
type input "testtoni3"
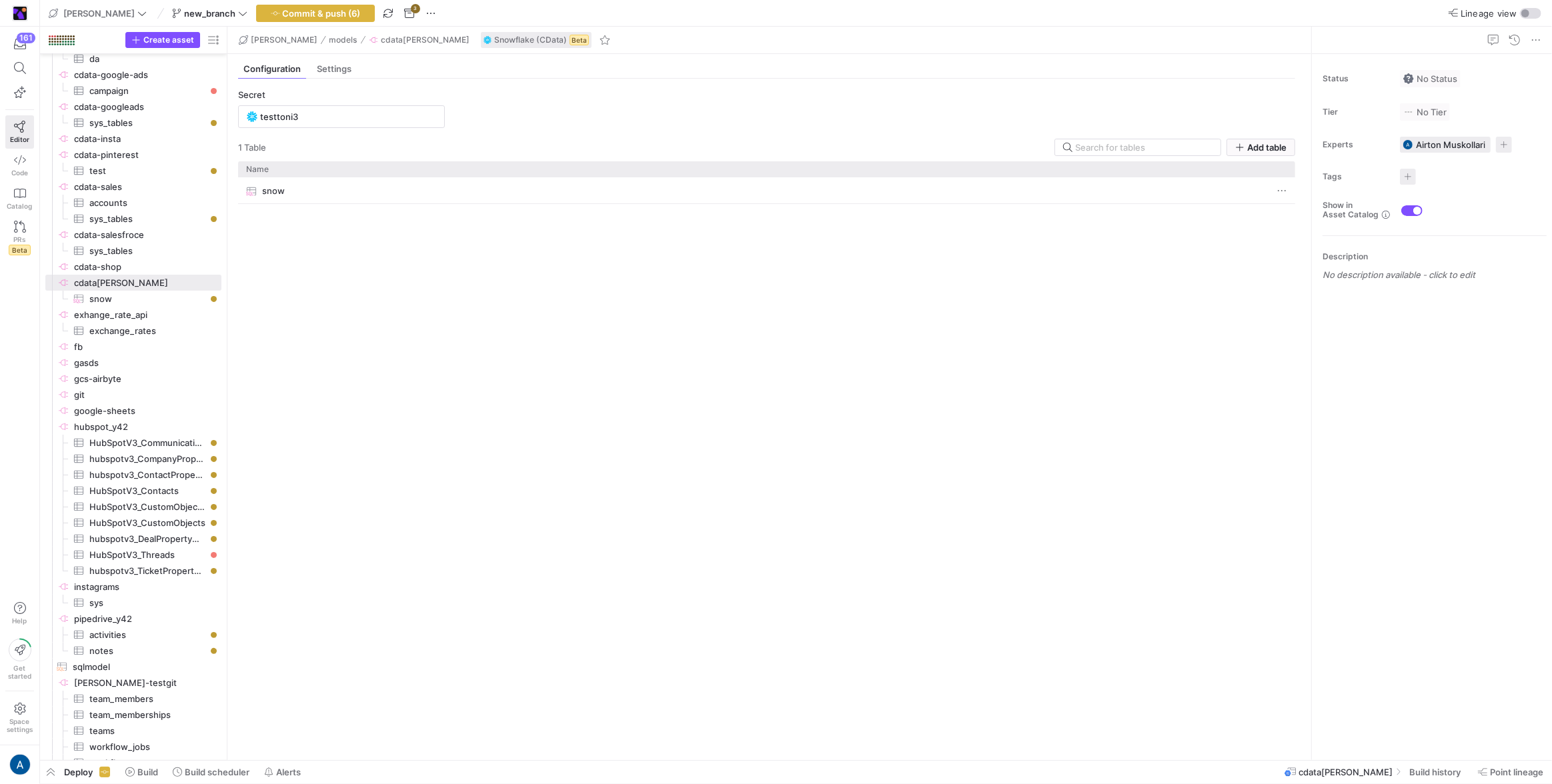
click at [301, 188] on div "snow" at bounding box center [755, 190] width 1016 height 26
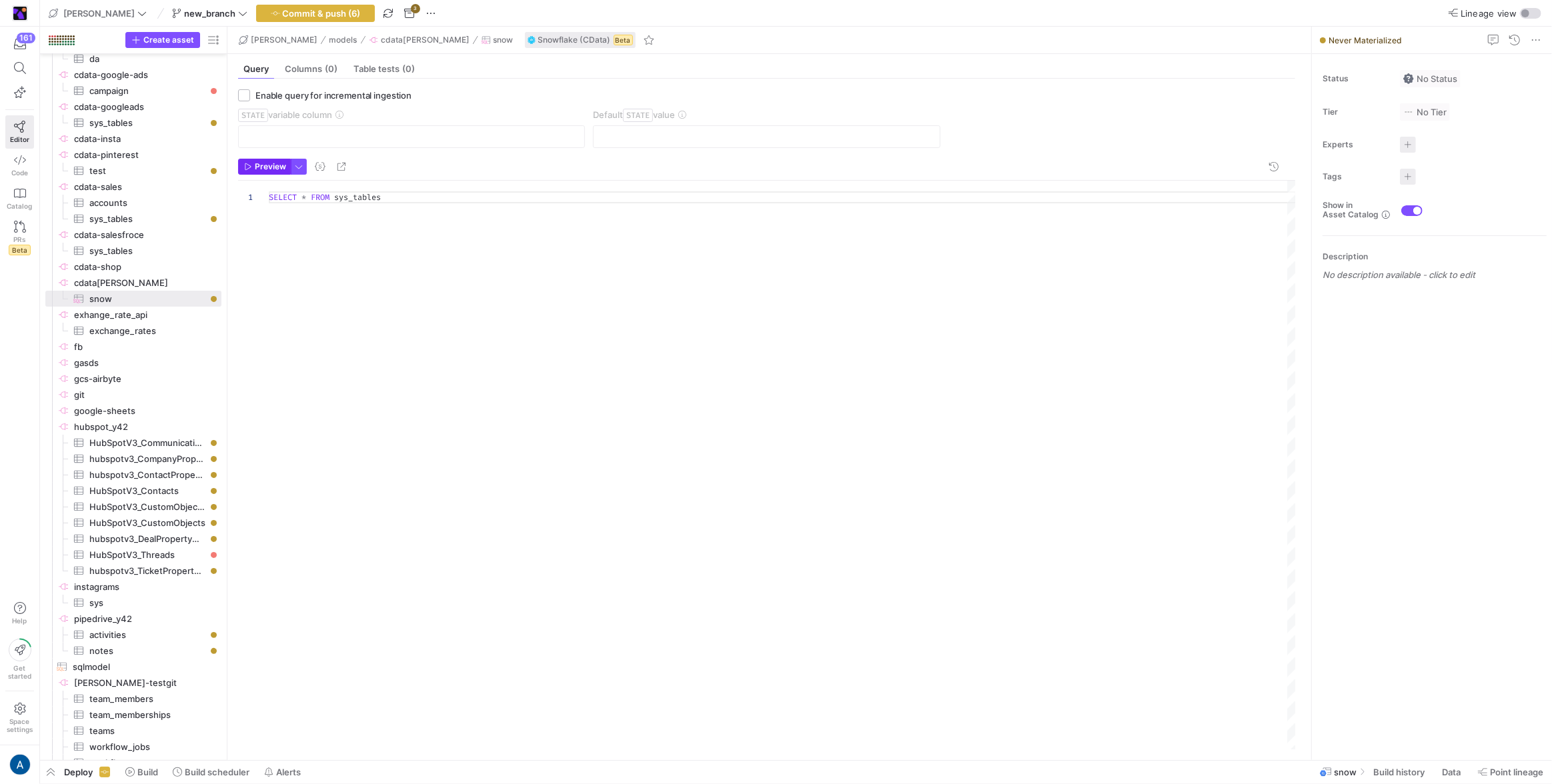
click at [256, 169] on span "Preview" at bounding box center [270, 166] width 31 height 9
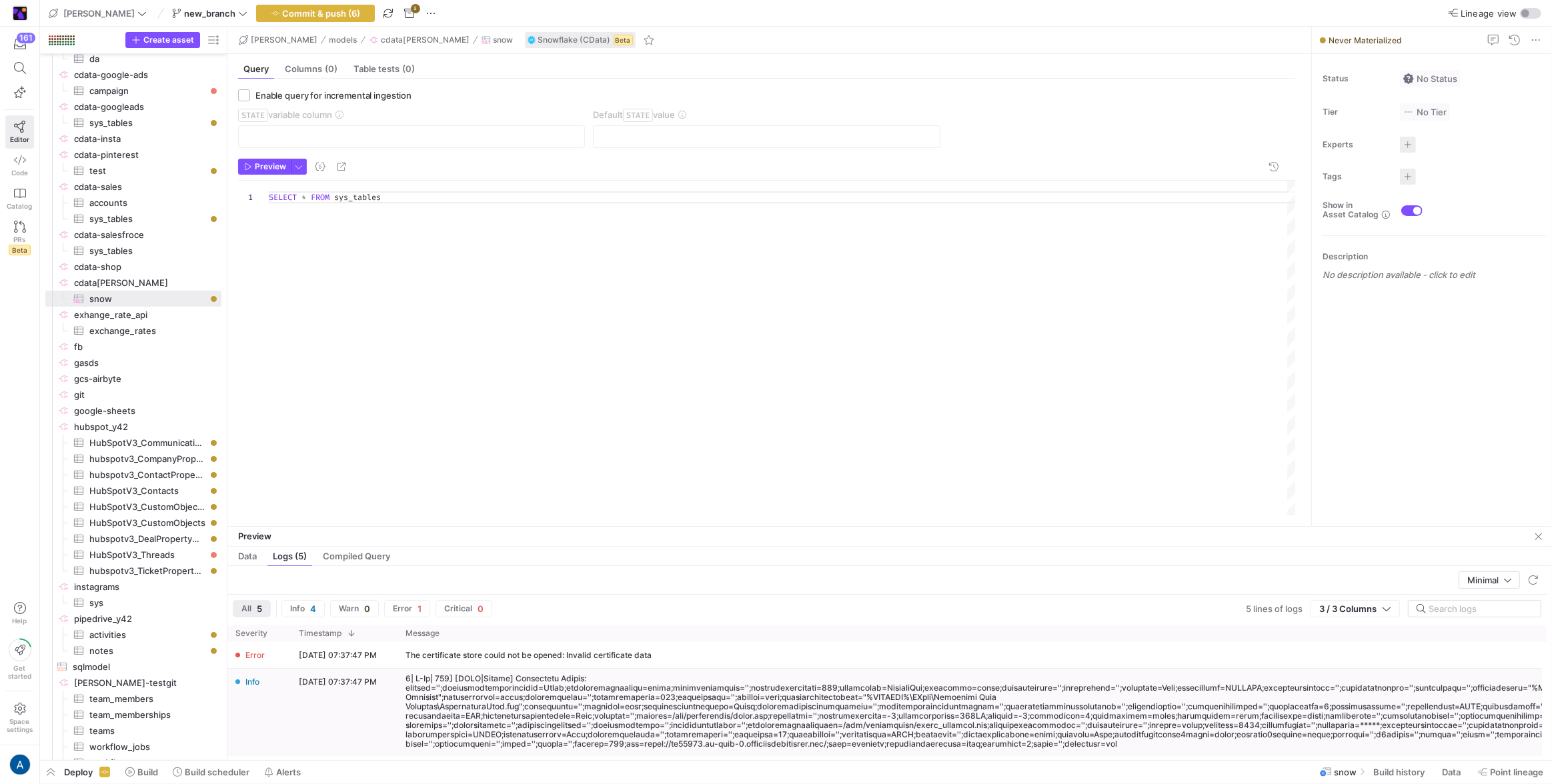
click at [528, 701] on div at bounding box center [1062, 712] width 1313 height 75
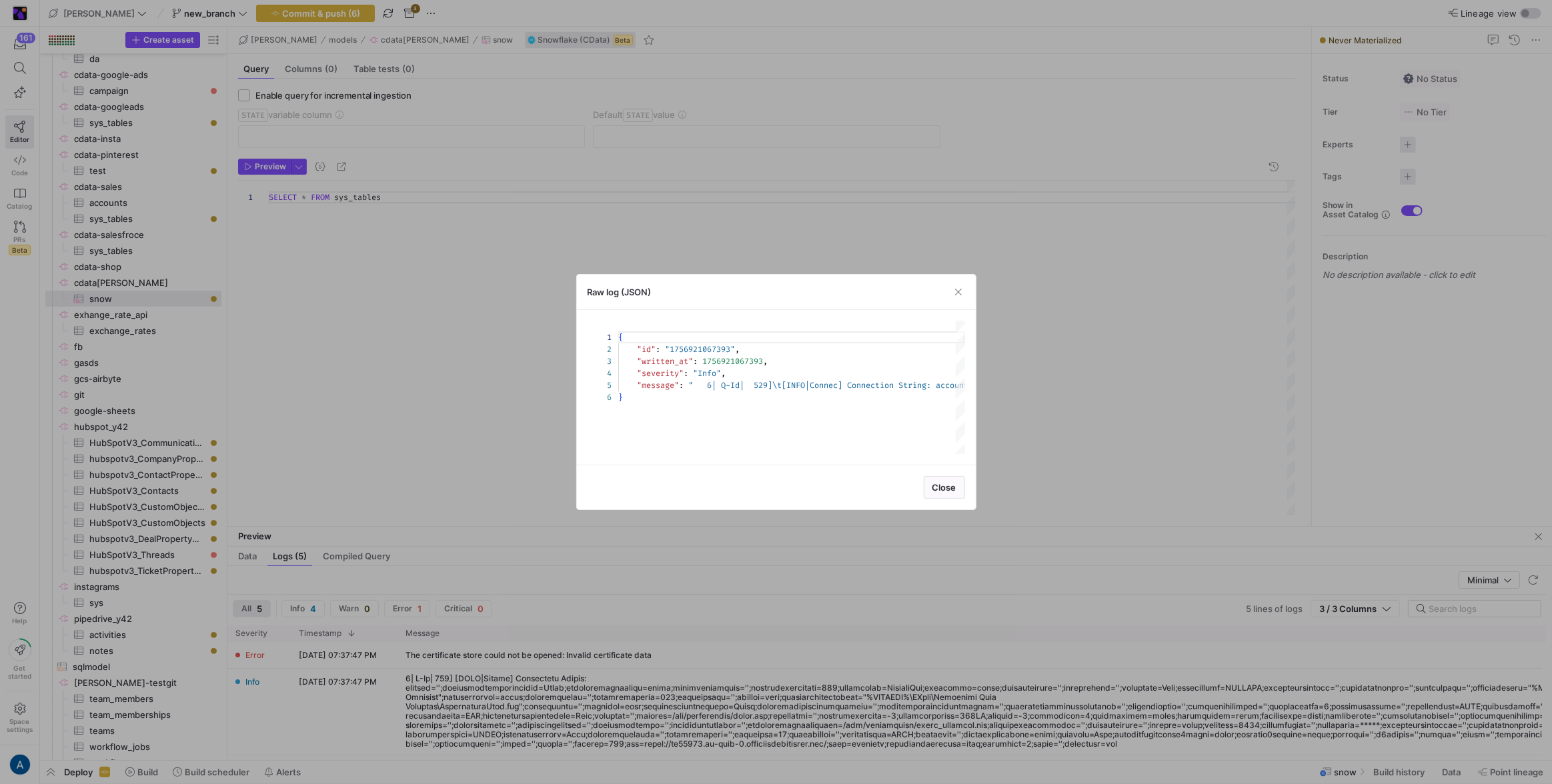
scroll to position [47, 0]
click at [851, 446] on div at bounding box center [787, 449] width 337 height 8
type textarea "{ "id": "1756921067393", "written_at": 1756921067393, "severity": "Info", "mess…"
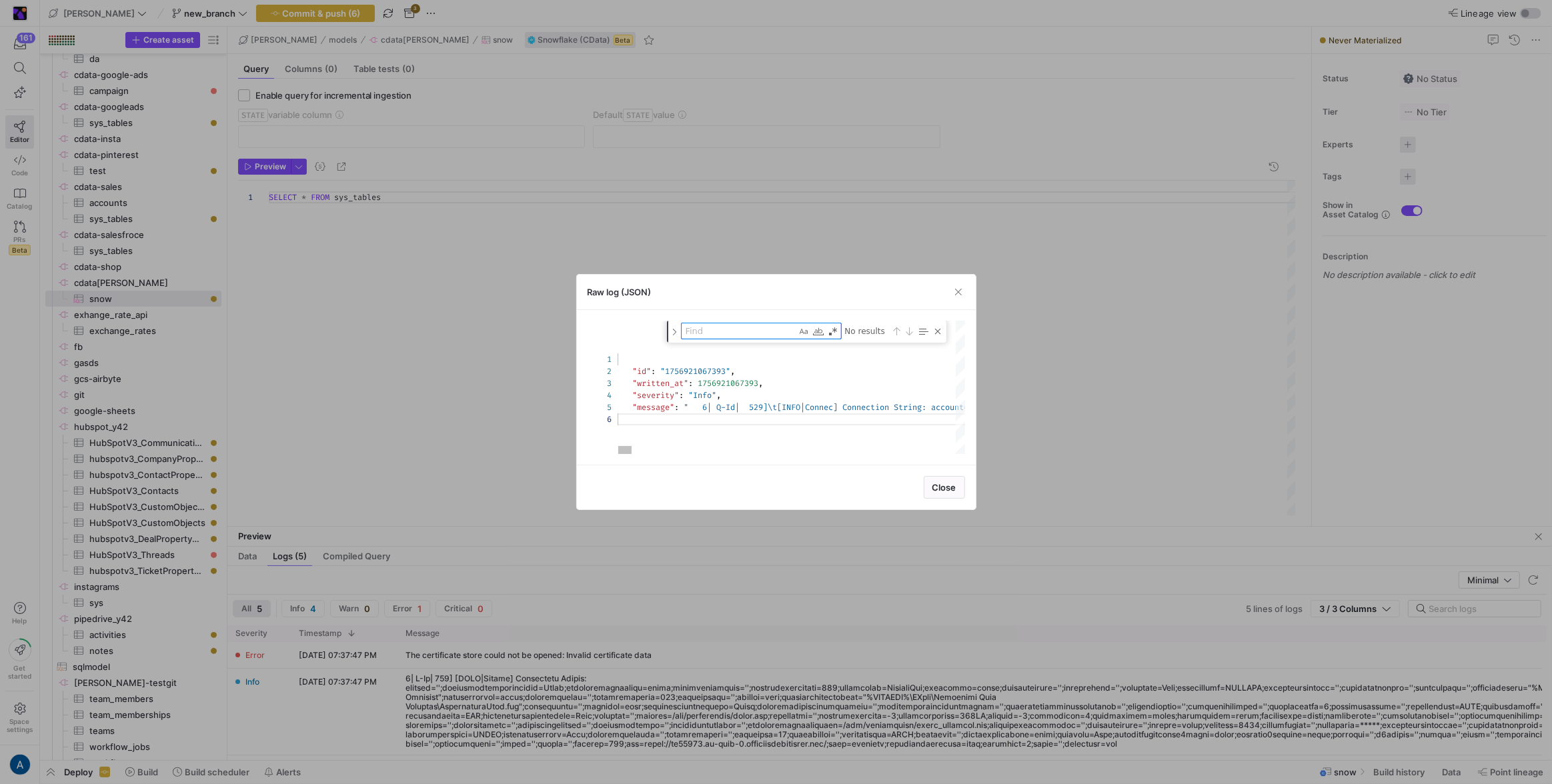
type textarea "p"
type textarea "{ "id": "1756921067393", "written_at": 1756921067393, "severity": "Info", "mess…"
type textarea "pr"
type textarea "{ "id": "1756921067393", "written_at": 1756921067393, "severity": "Info", "mess…"
type textarea "pri"
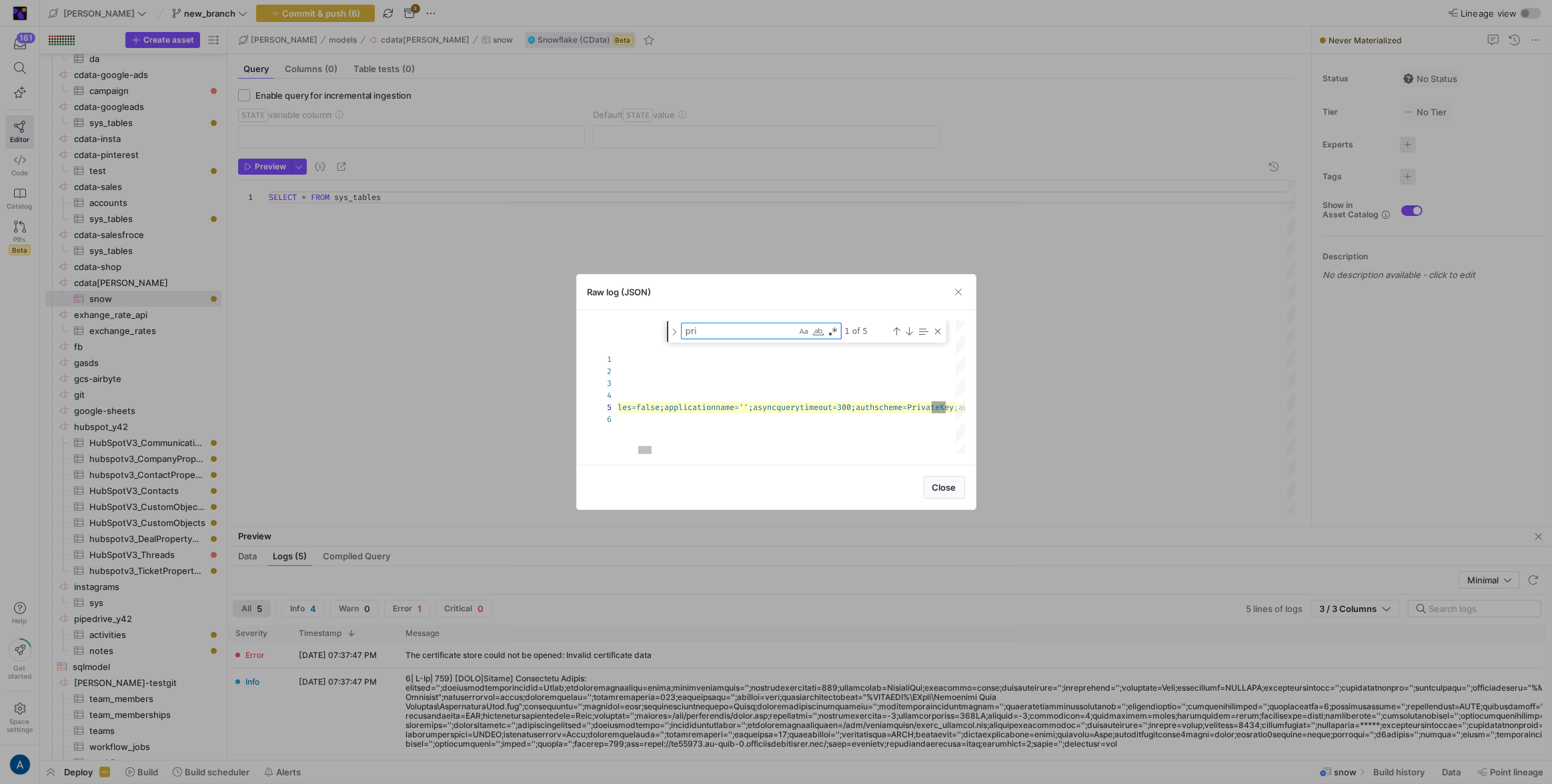
type textarea "{ "id": "1756921067393", "written_at": 1756921067393, "severity": "Info", "mess…"
type textarea "priv"
type textarea "{ "id": "1756921067393", "written_at": 1756921067393, "severity": "Info", "mess…"
type textarea "priva"
type textarea "{ "id": "1756921067393", "written_at": 1756921067393, "severity": "Info", "mess…"
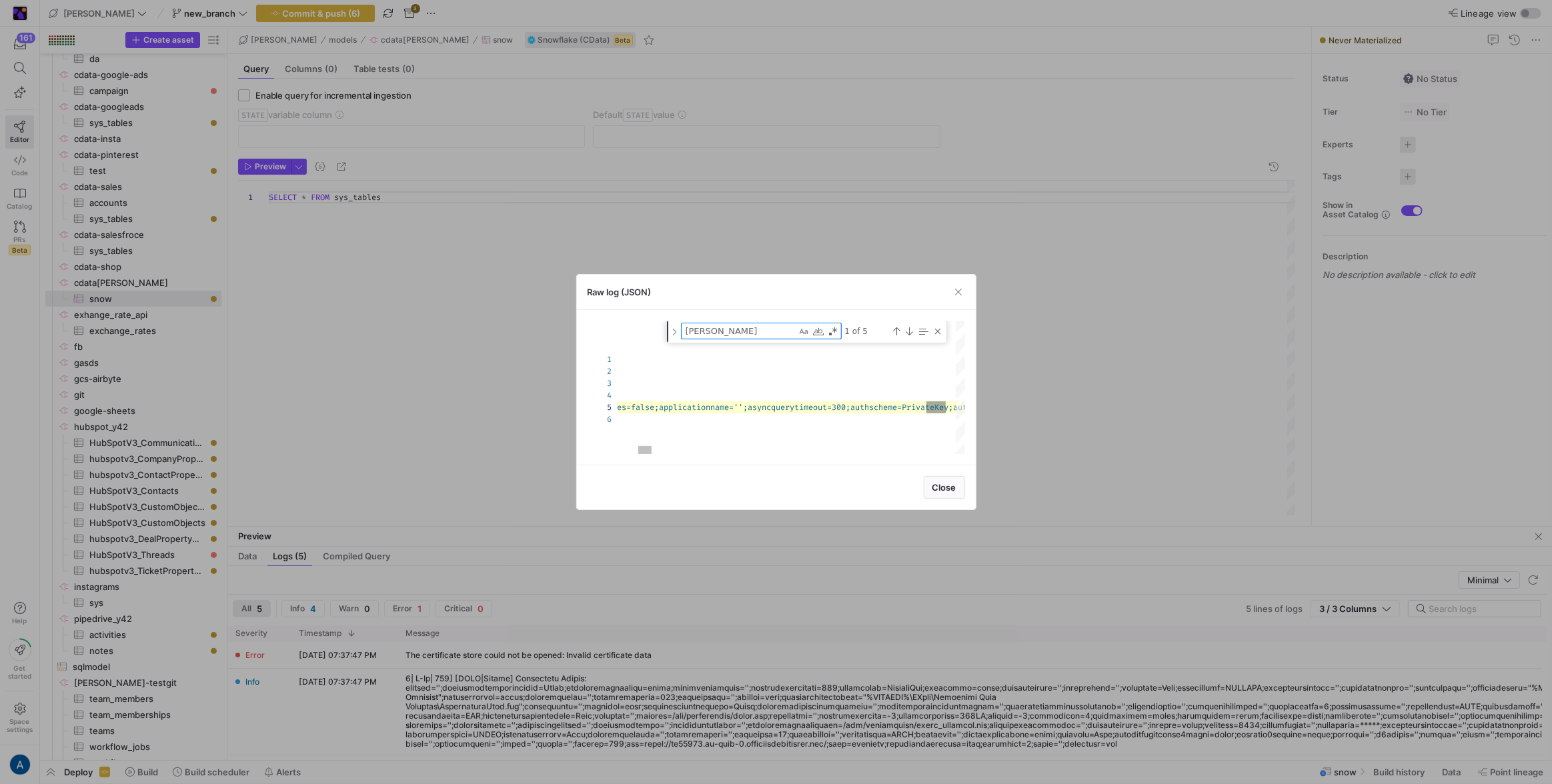
type textarea "privat"
type textarea "{ "id": "1756921067393", "written_at": 1756921067393, "severity": "Info", "mess…"
type textarea "private"
type textarea "ion='';logfile=/tmp/tmpmpodmbwn/cdata.log;logmodules='';maxlogfilecount=-1;maxl…"
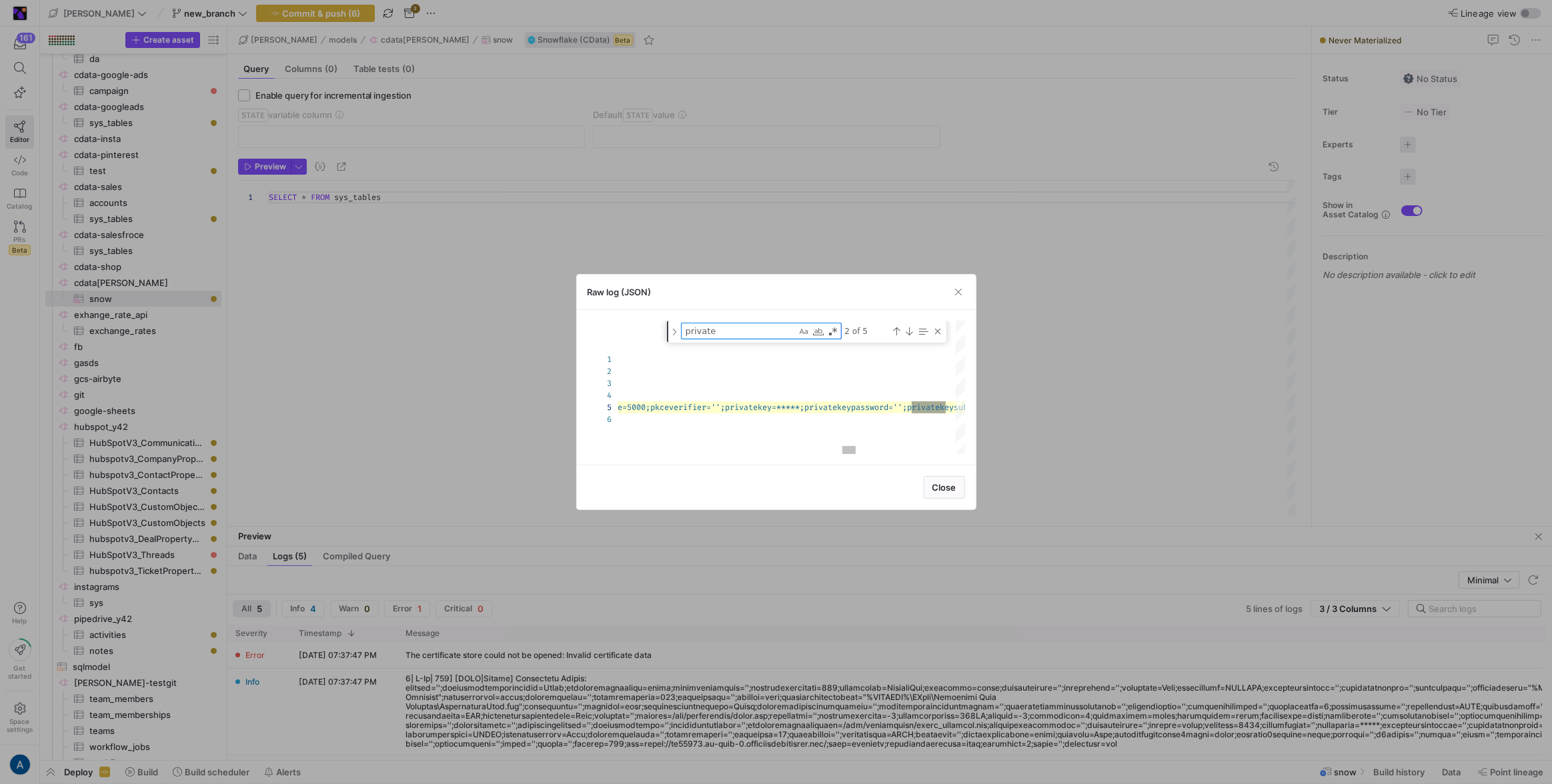
scroll to position [0, 4835]
type textarea "private"
type textarea ";maxlogfilesize=100MB;maxrows=-1;maxthreads=5;mergedelete=false;mergeinsert=fal…"
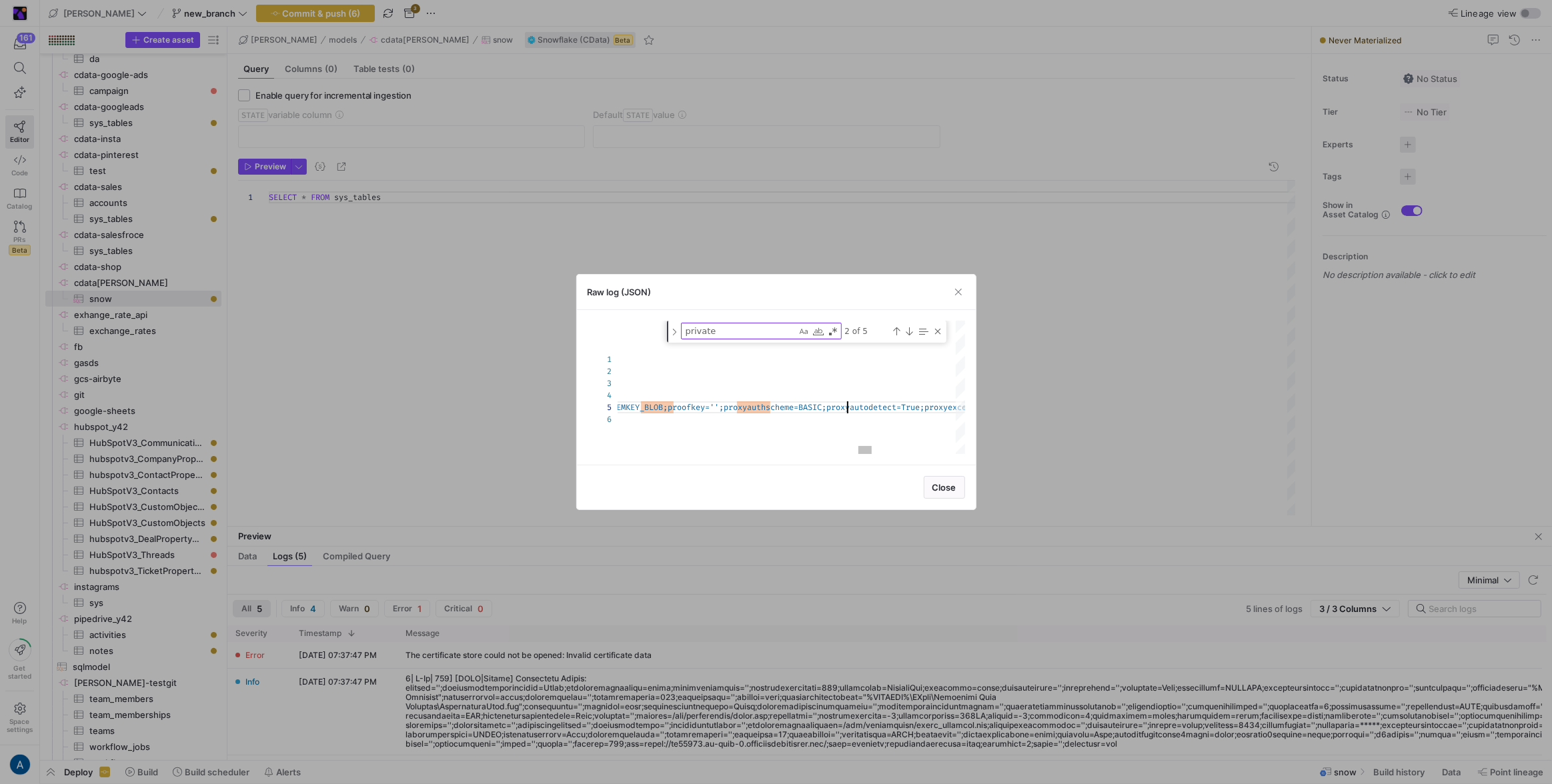
scroll to position [0, 4854]
click at [939, 486] on span "Close" at bounding box center [944, 488] width 24 height 11
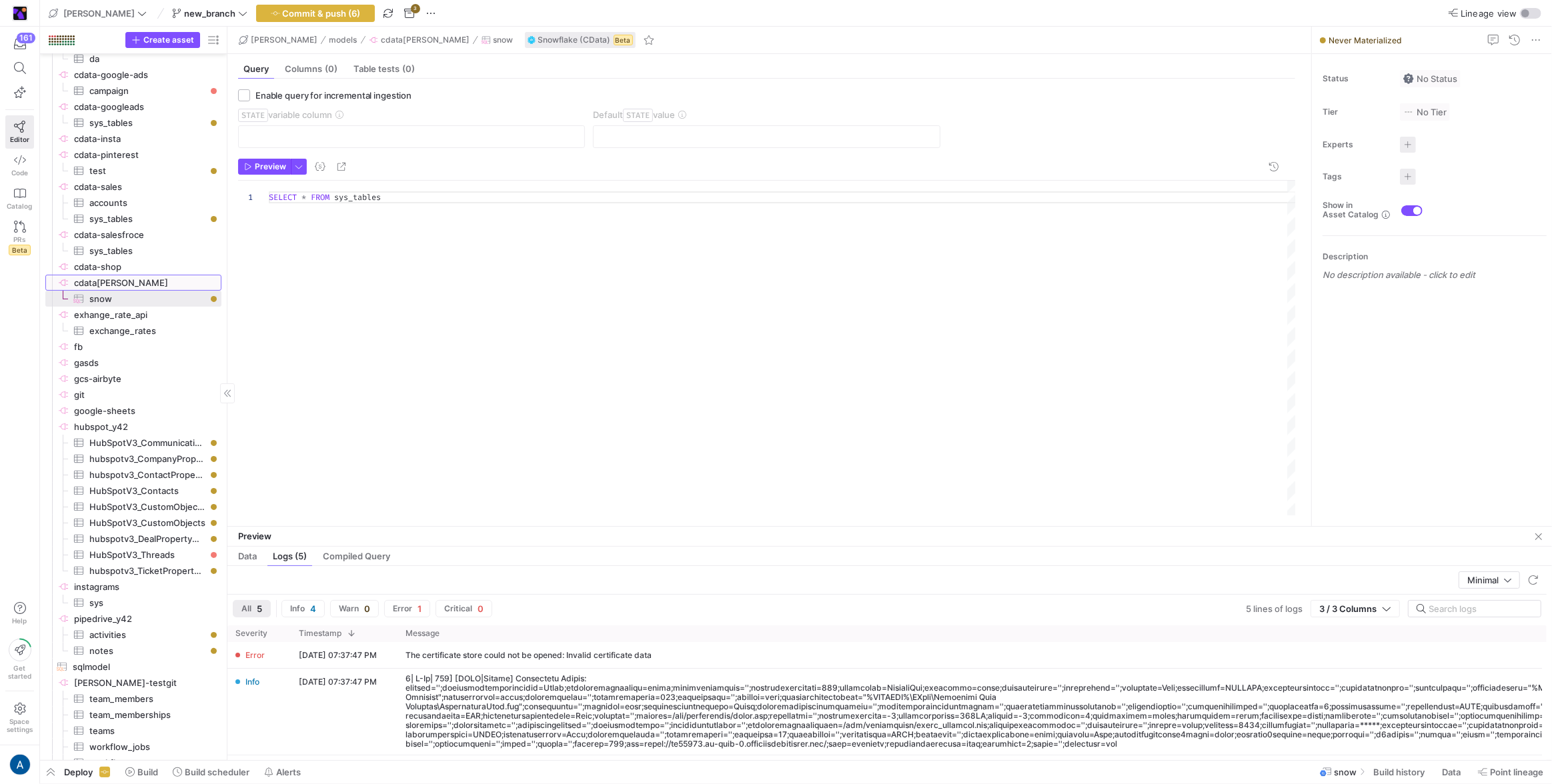
click at [135, 281] on span "cdata-snow​​​​​​​​" at bounding box center [146, 283] width 145 height 15
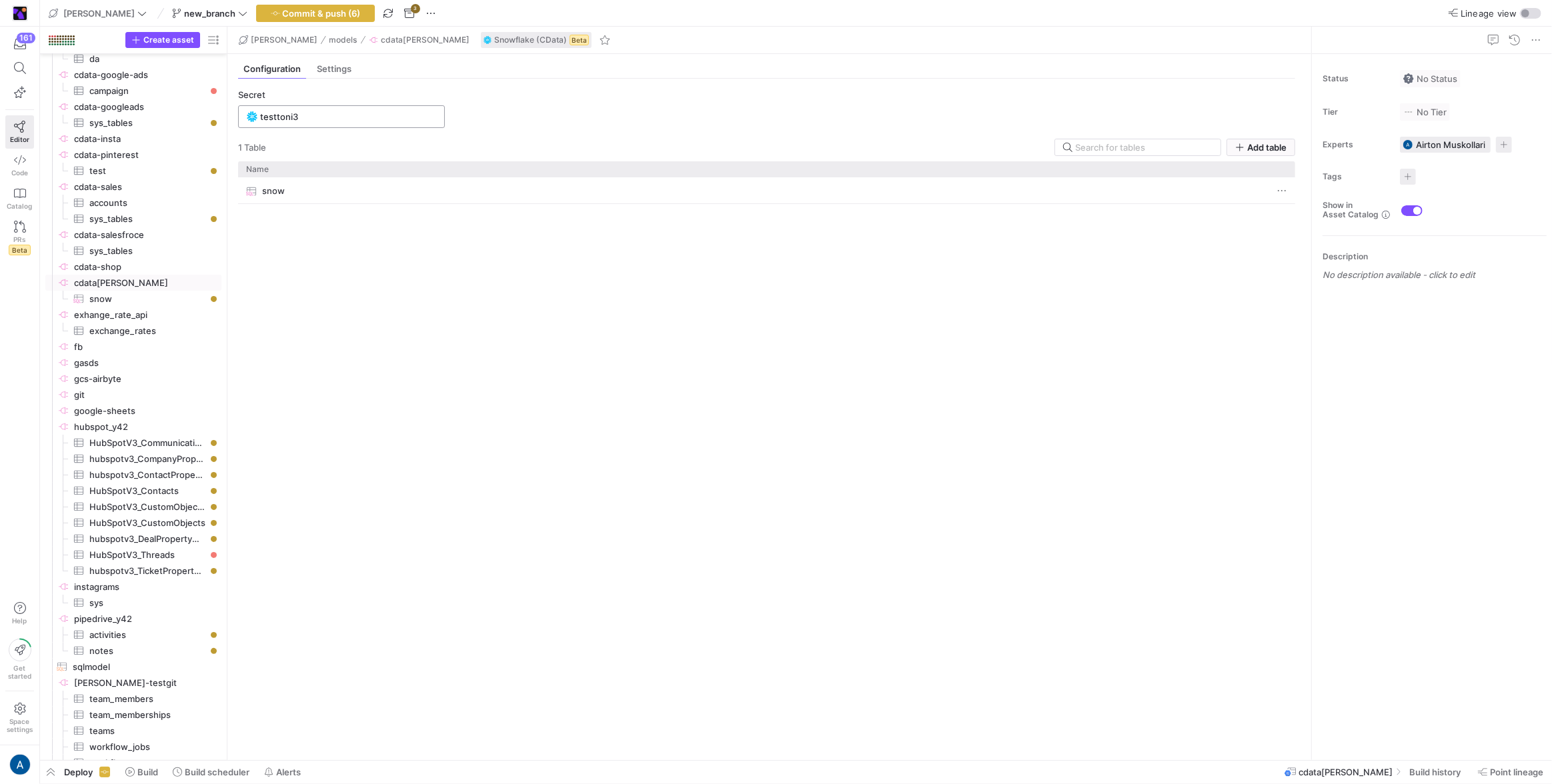
click at [299, 120] on input "testtoni3" at bounding box center [348, 117] width 176 height 11
click at [427, 169] on span "Add new" at bounding box center [411, 169] width 36 height 11
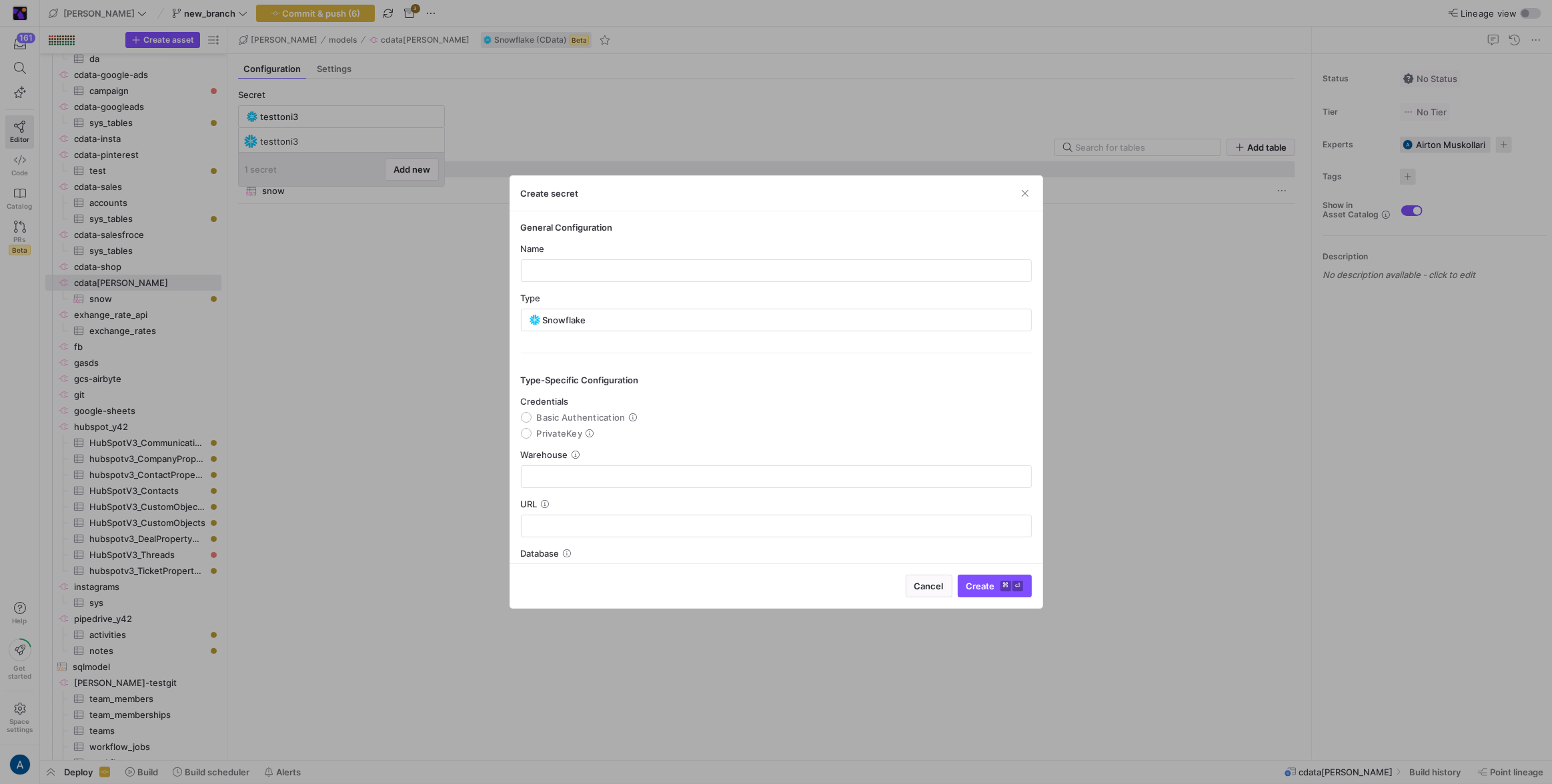
click at [562, 440] on y42-json-schema-form-fields "Credentials Basic Authentication PrivateKey Warehouse URL Database" at bounding box center [776, 491] width 511 height 190
click at [566, 432] on span "PrivateKey" at bounding box center [560, 433] width 46 height 11
click at [531, 432] on input "PrivateKey" at bounding box center [526, 433] width 11 height 11
radio input "true"
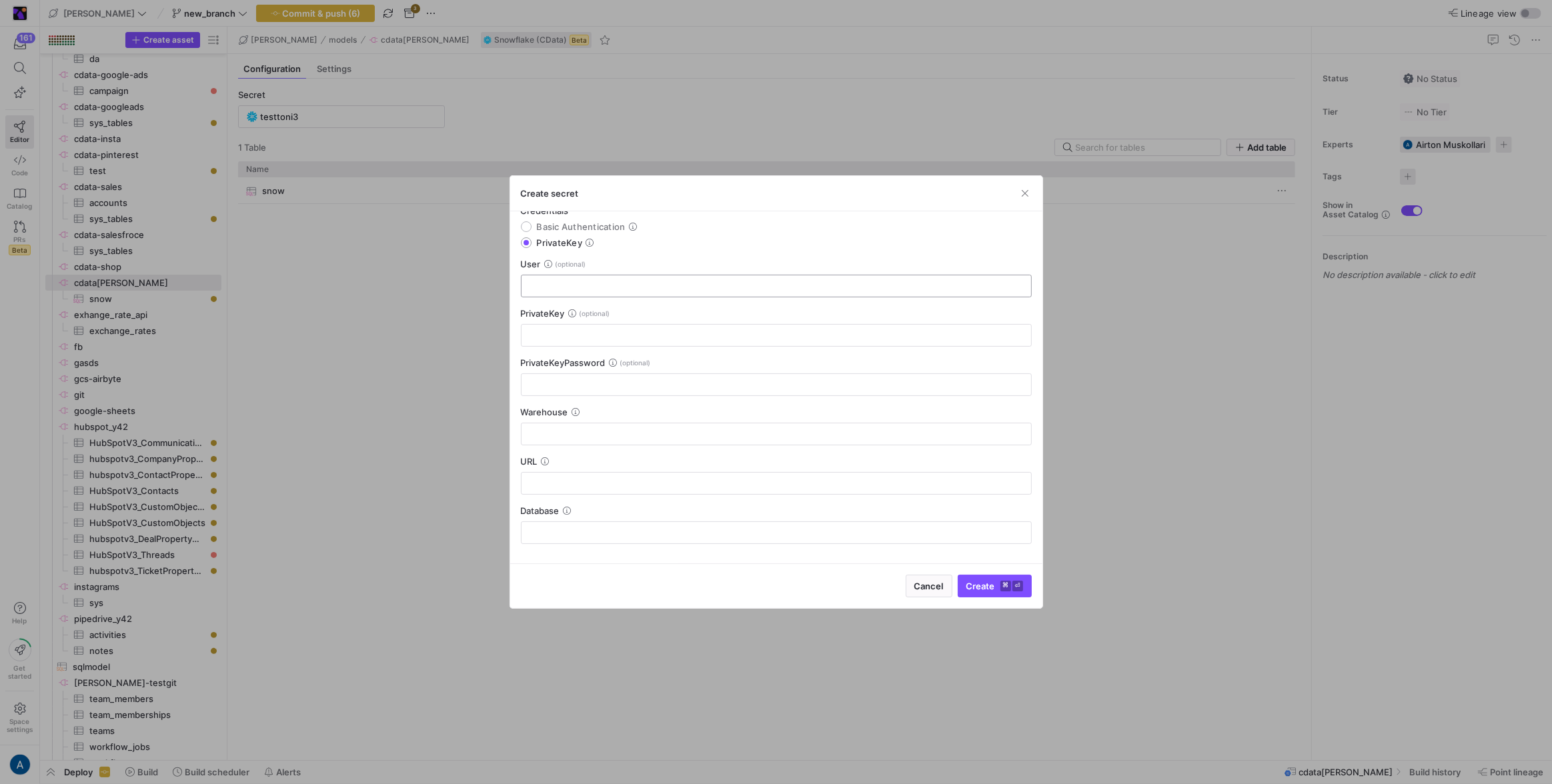
click at [570, 276] on div at bounding box center [776, 287] width 489 height 21
type input "testware"
click at [557, 358] on span "PrivateKeyPassword" at bounding box center [562, 363] width 85 height 11
click at [559, 341] on div at bounding box center [776, 335] width 489 height 21
click at [594, 337] on input "text" at bounding box center [776, 335] width 489 height 11
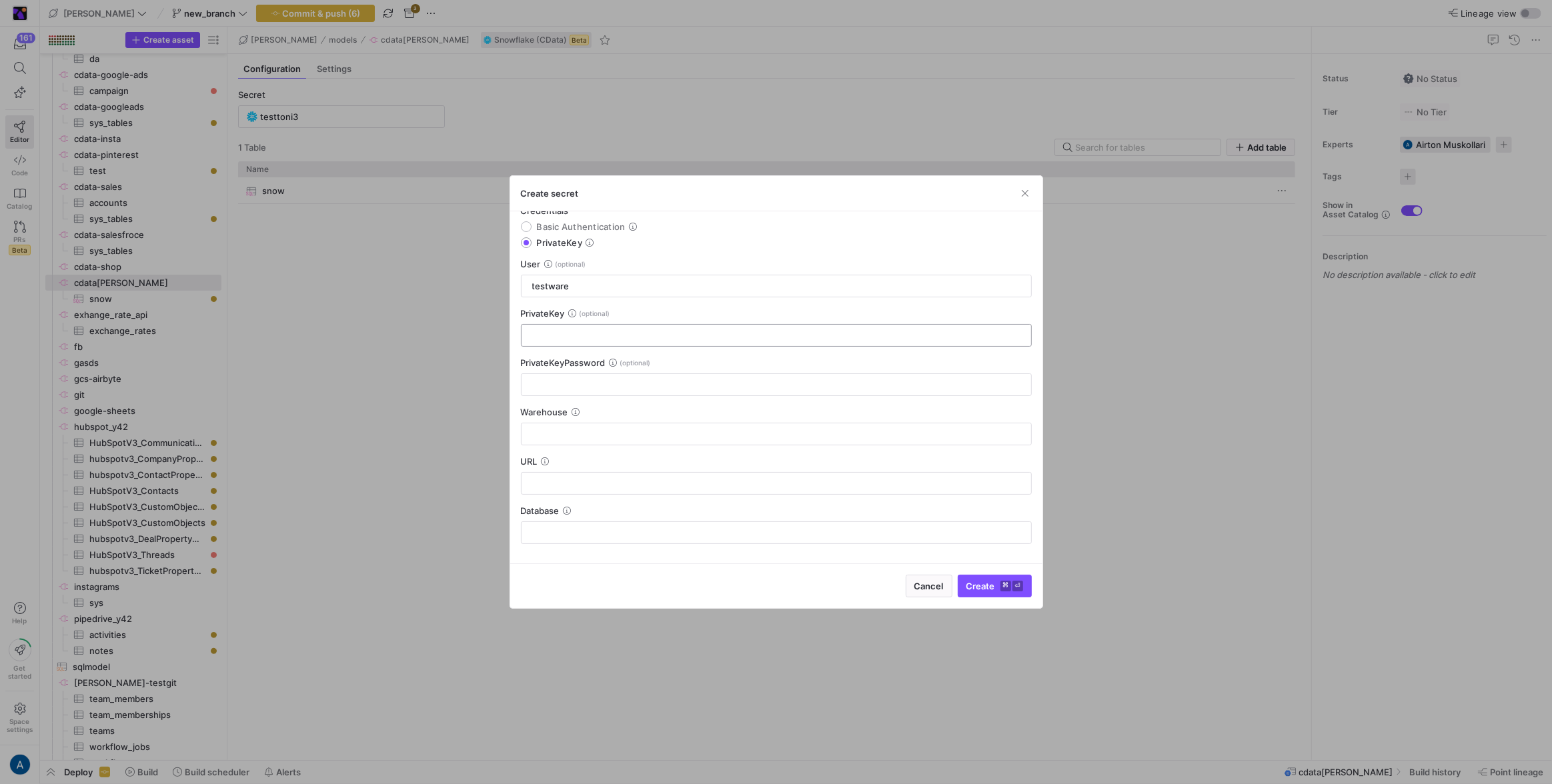
paste input "-----BEGIN PRIVATE KEY-----MIIEvQIBADANBgkqhkiG9w0BAQEFAASCBKcwggSjAgEAAoIBAQDd…"
type input "-----BEGIN PRIVATE KEY-----MIIEvQIBADANBgkqhkiG9w0BAQEFAASCBKcwggSjAgEAAoIBAQDd…"
click at [635, 384] on input "text" at bounding box center [776, 384] width 489 height 11
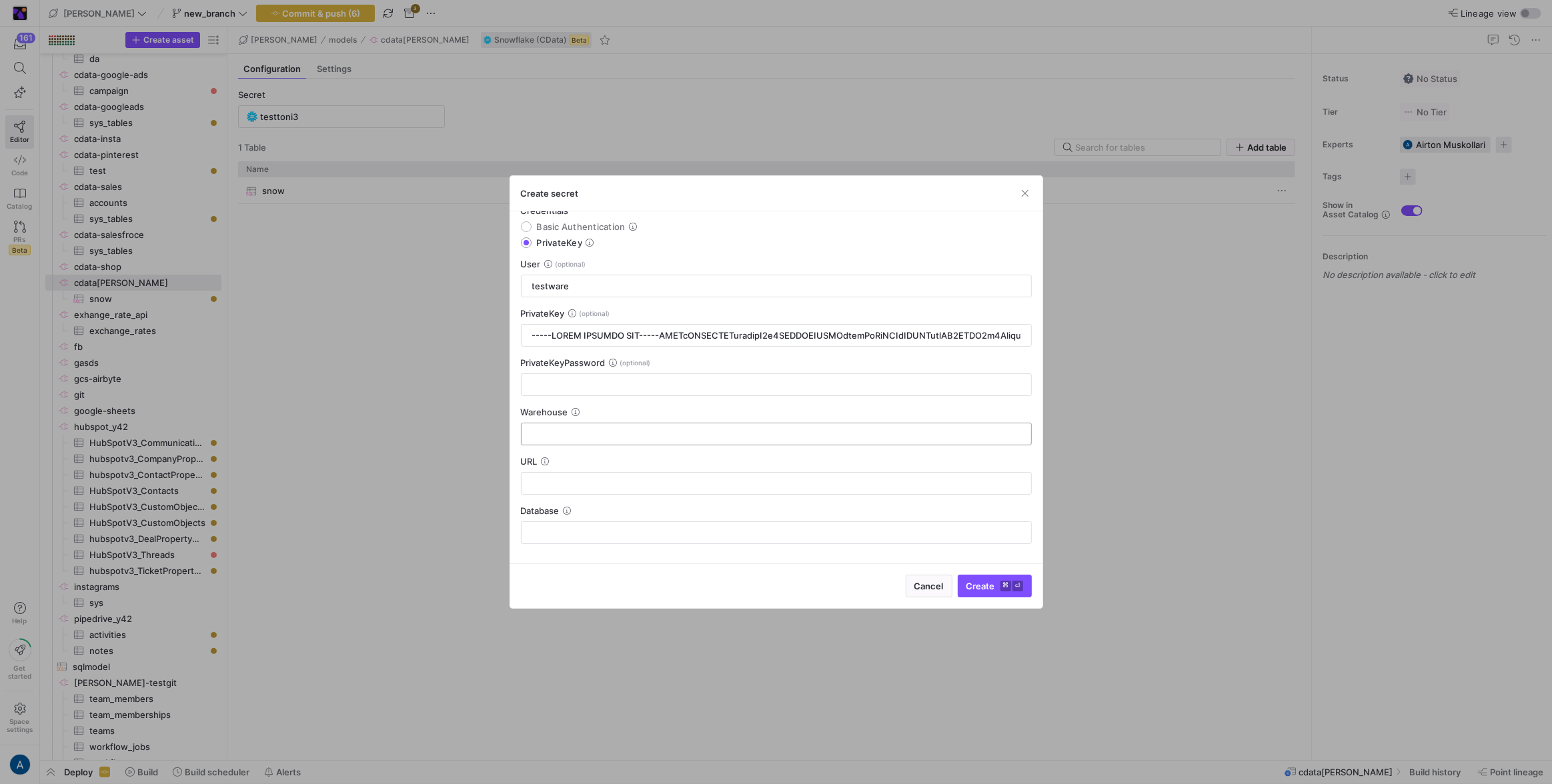
click at [633, 429] on input "text" at bounding box center [776, 434] width 489 height 11
type input "test"
click at [606, 479] on input "text" at bounding box center [776, 483] width 489 height 11
type input "test"
click at [582, 539] on div at bounding box center [776, 533] width 489 height 21
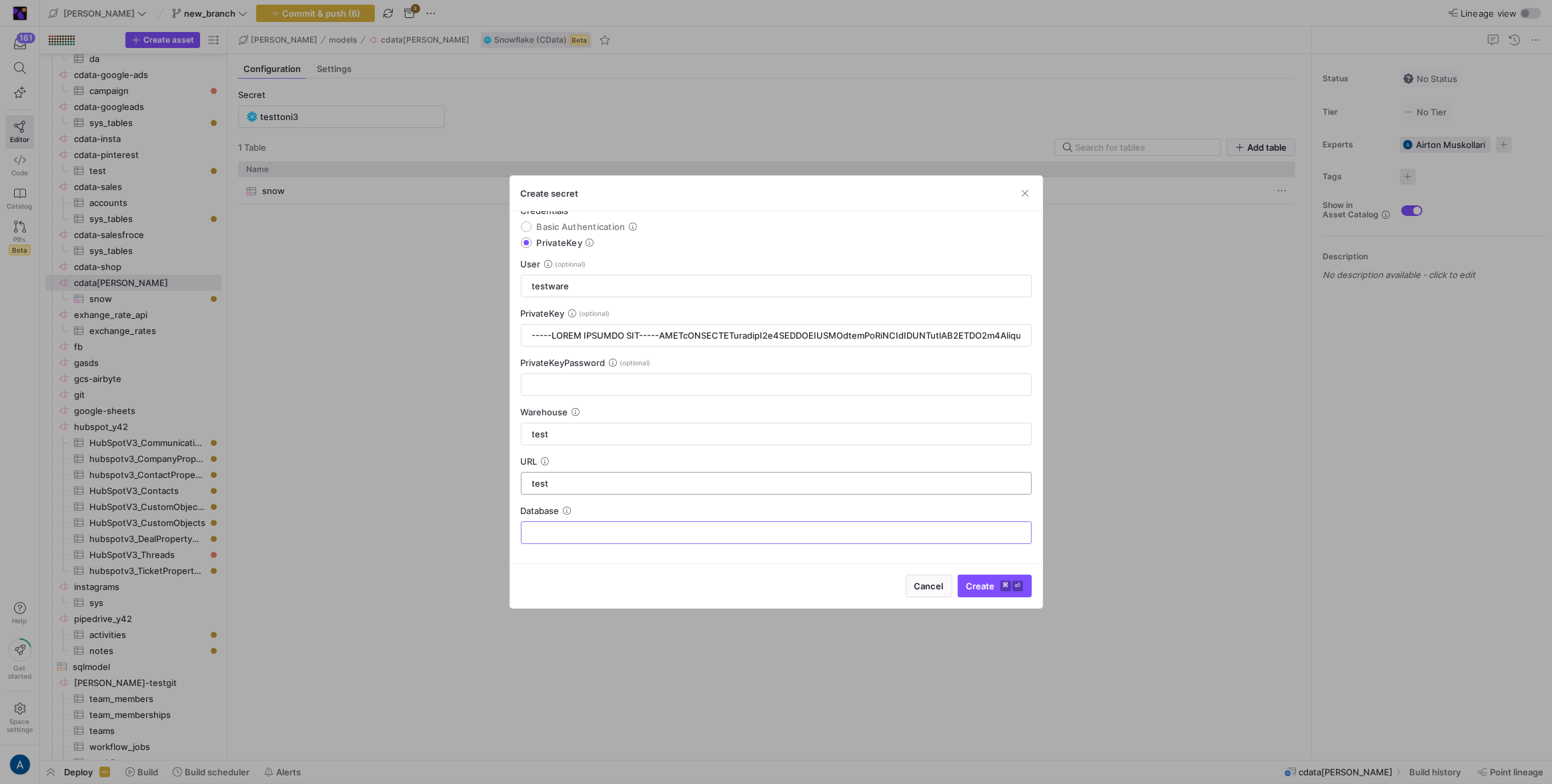
click at [571, 473] on div "test" at bounding box center [776, 483] width 489 height 21
click at [566, 539] on div at bounding box center [776, 533] width 489 height 21
type input "test"
click at [683, 440] on div "test" at bounding box center [776, 434] width 489 height 21
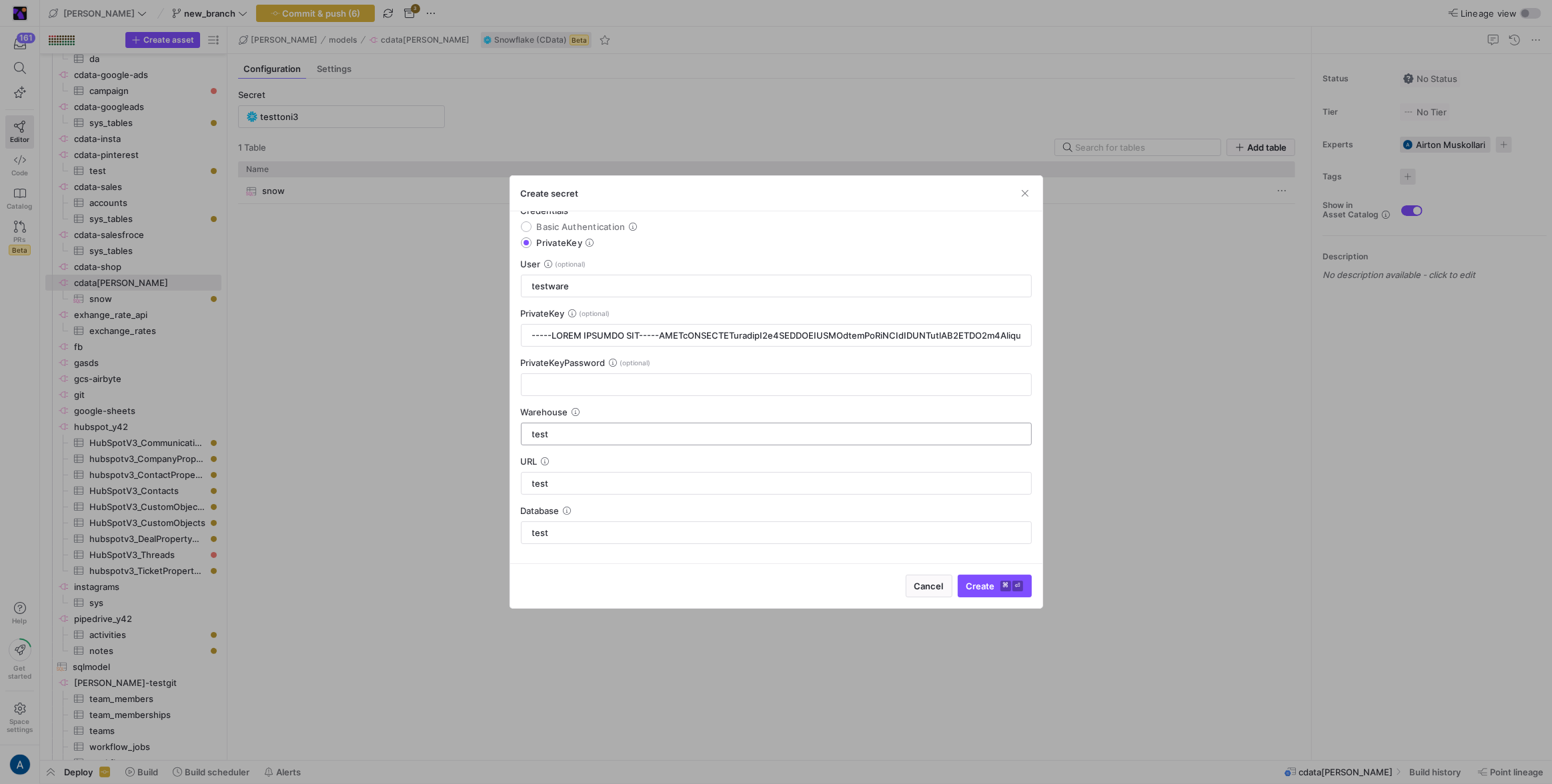
click at [683, 440] on div "test" at bounding box center [776, 434] width 489 height 21
click at [675, 475] on div "test" at bounding box center [776, 483] width 489 height 21
click at [674, 486] on input "test" at bounding box center [776, 483] width 489 height 11
paste input "https://FF28957.eu-west-1.snowflakecomputing.com"
type input "https://FF28957.eu-west-1.snowflakecomputing.com"
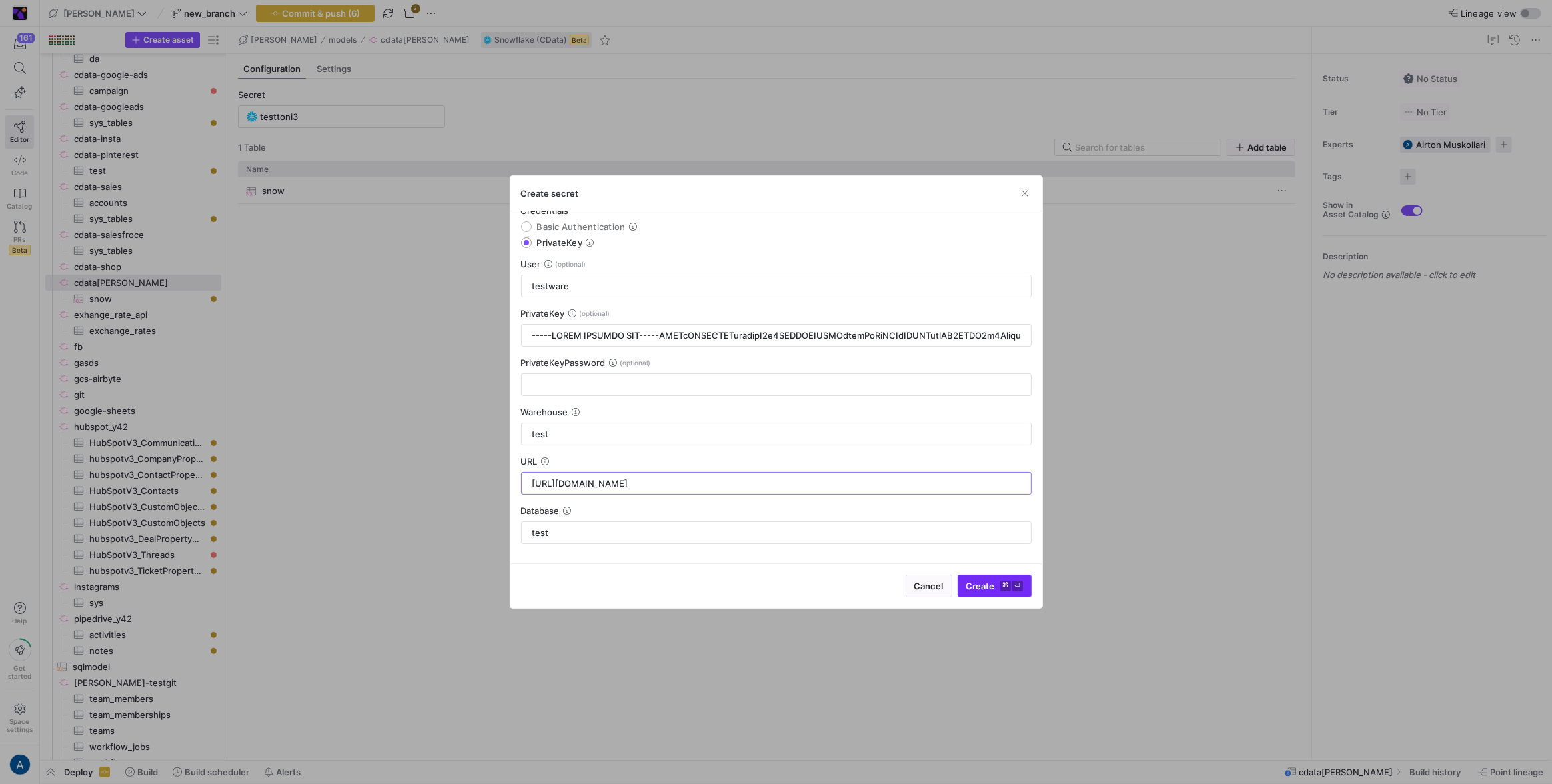
click at [974, 579] on span "submit" at bounding box center [995, 586] width 73 height 21
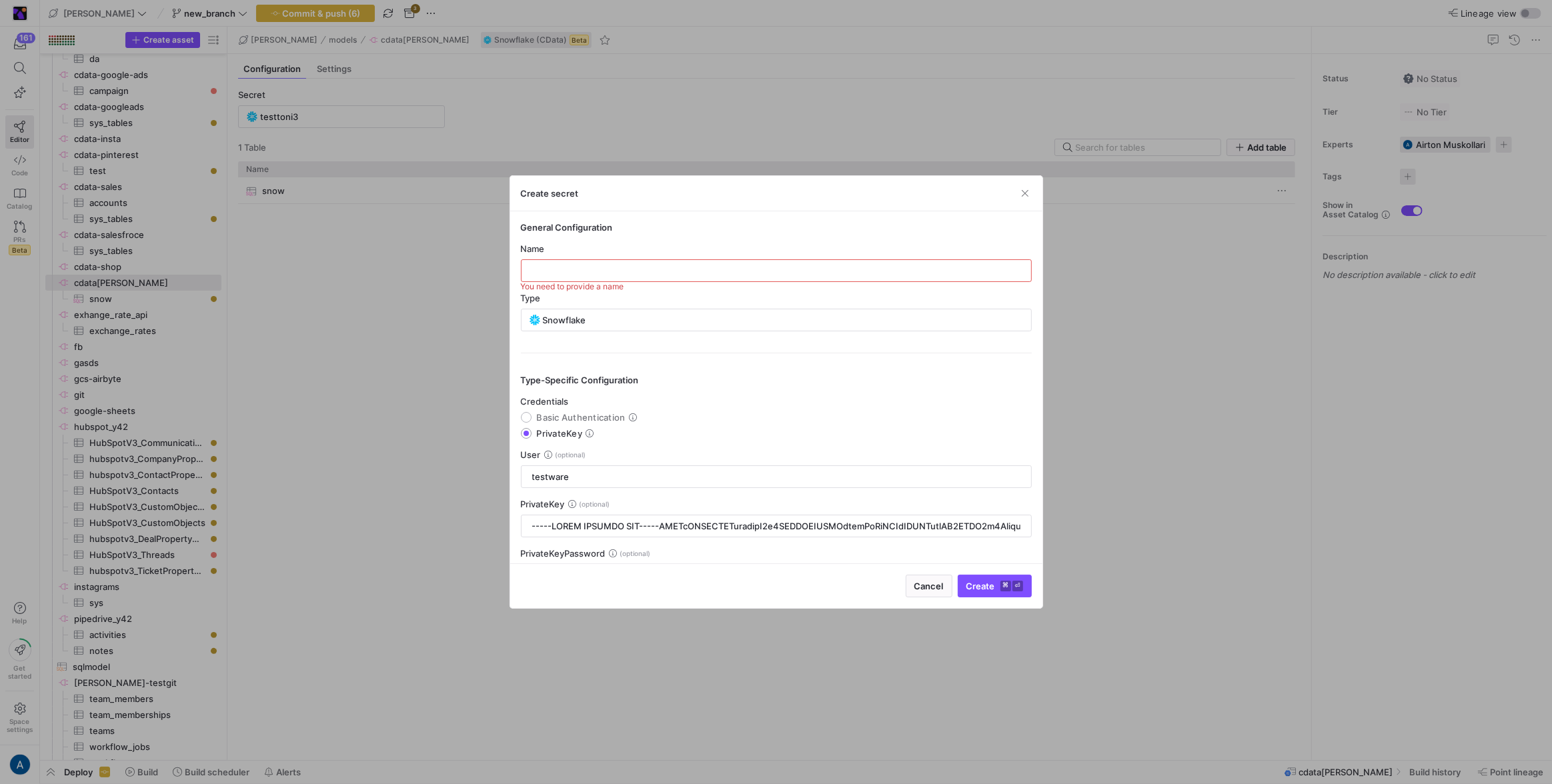
click at [593, 260] on div at bounding box center [776, 271] width 489 height 21
type input "test4"
click at [977, 571] on div "Cancel Create ⌘ ⏎" at bounding box center [776, 586] width 532 height 44
click at [978, 582] on span "Create ⌘ ⏎" at bounding box center [995, 586] width 57 height 11
type input "test4"
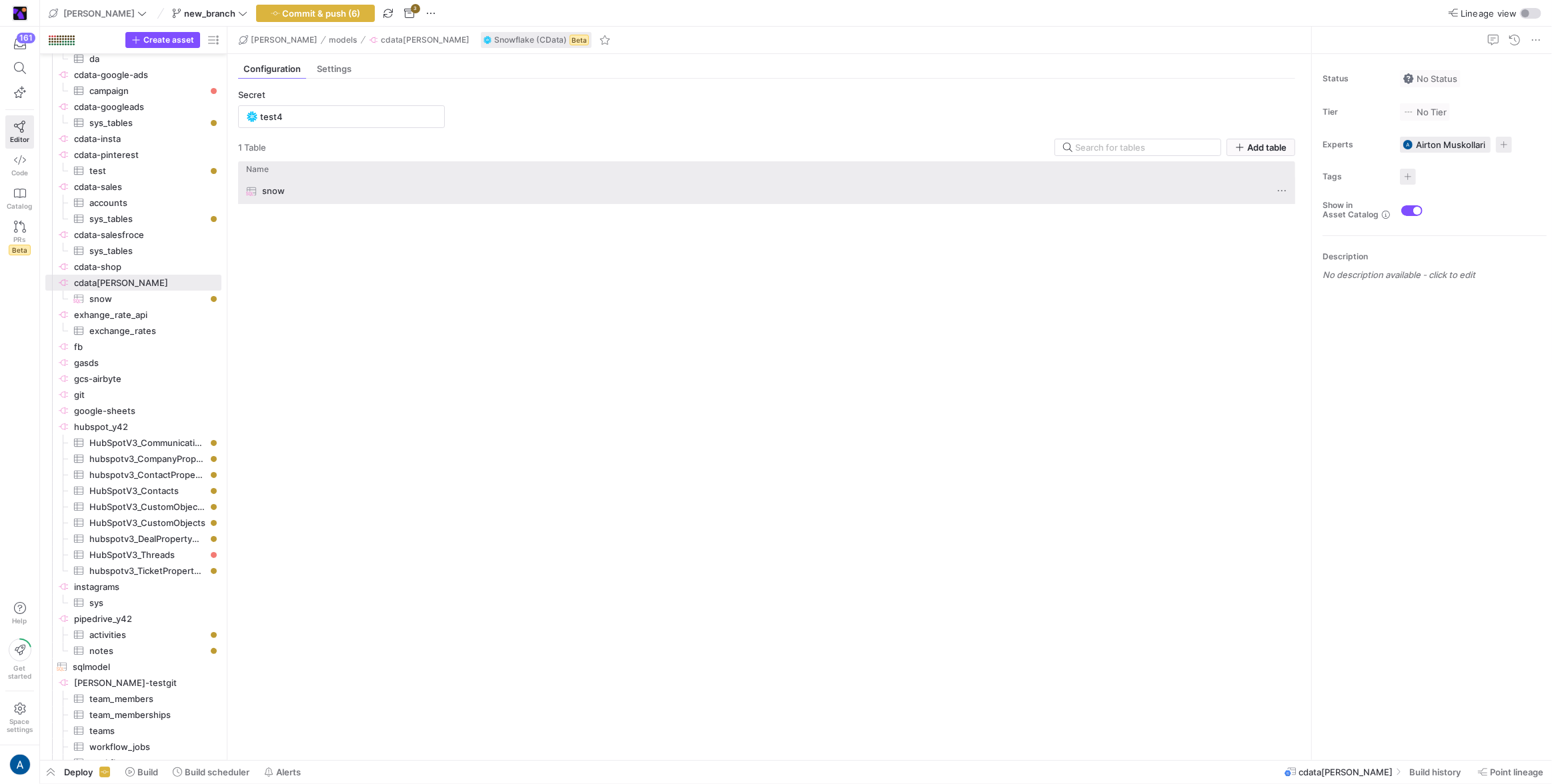
click at [343, 193] on div "snow" at bounding box center [755, 190] width 1016 height 26
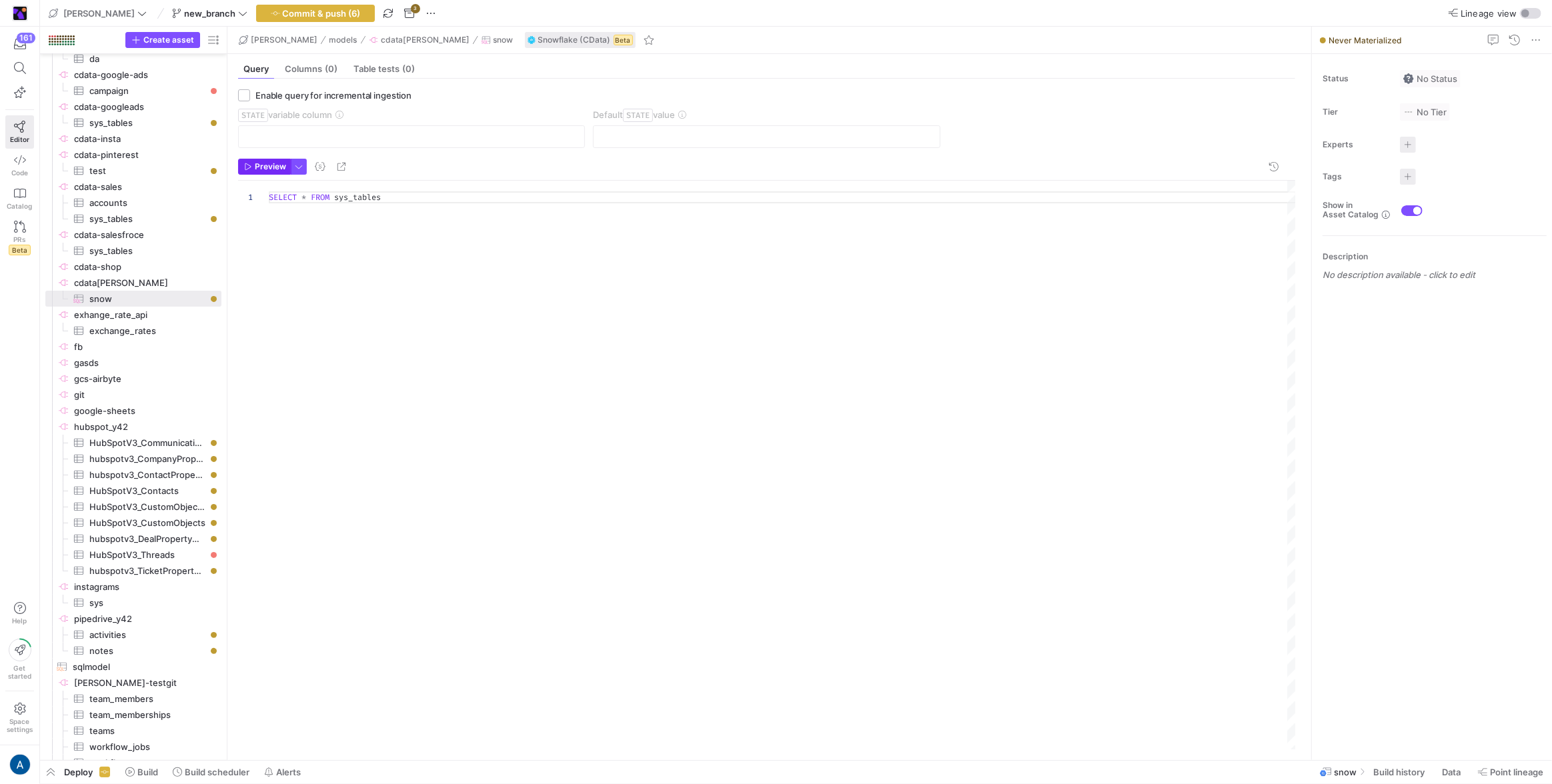
click at [256, 173] on span "button" at bounding box center [264, 166] width 52 height 14
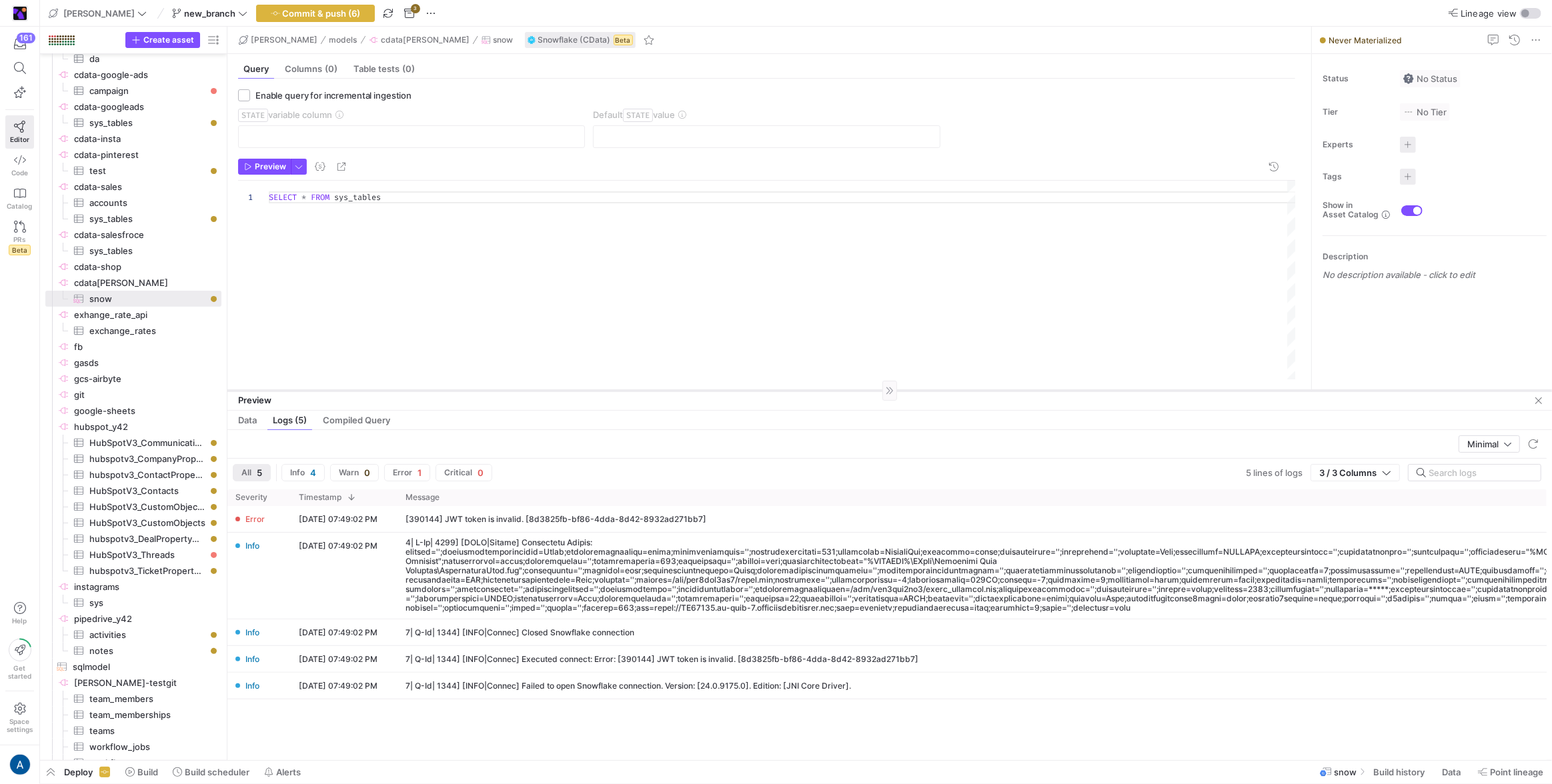
drag, startPoint x: 760, startPoint y: 526, endPoint x: 715, endPoint y: 390, distance: 143.3
click at [715, 390] on div at bounding box center [890, 390] width 1325 height 1
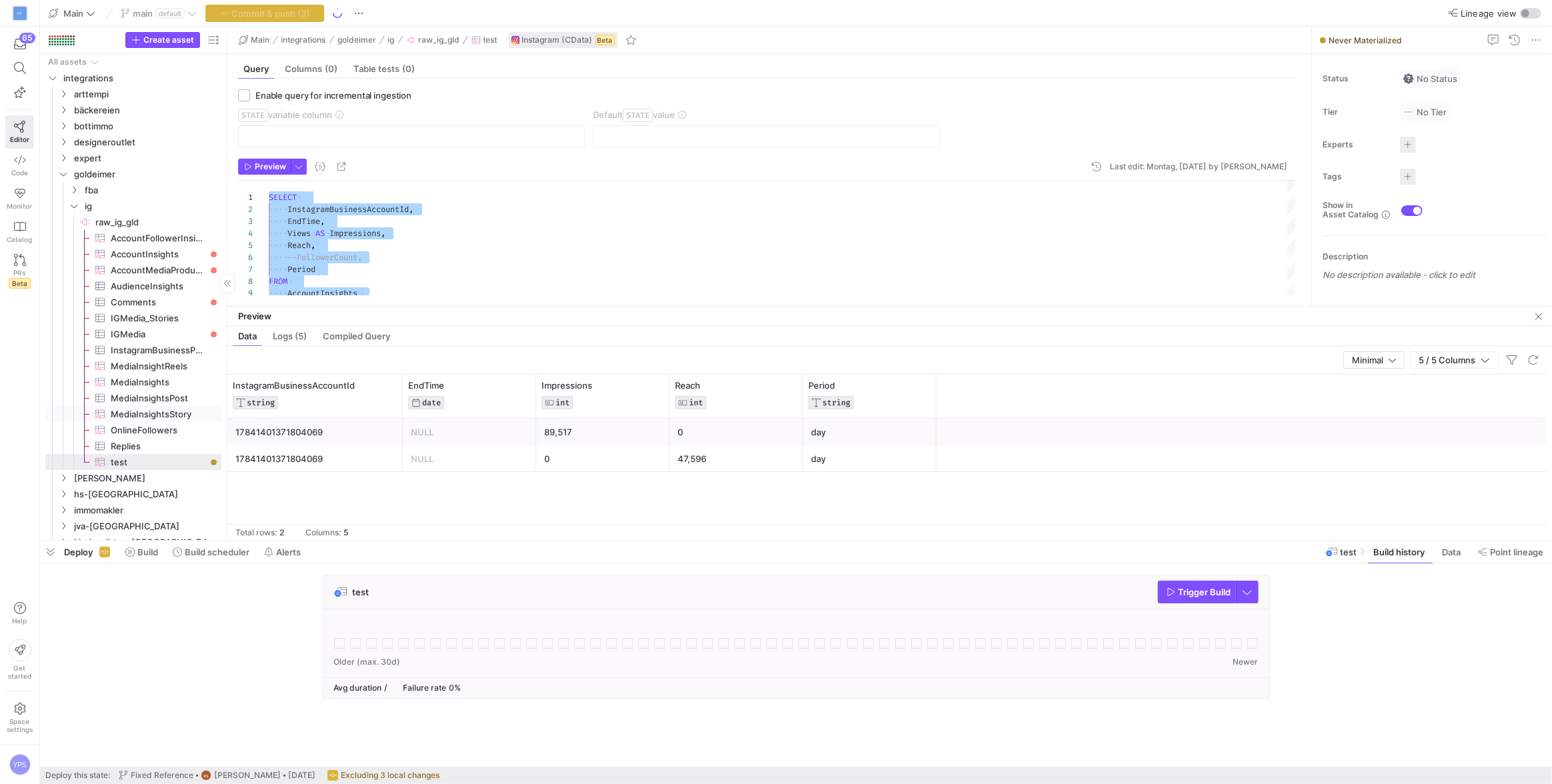
scroll to position [49, 0]
